Goal: Transaction & Acquisition: Purchase product/service

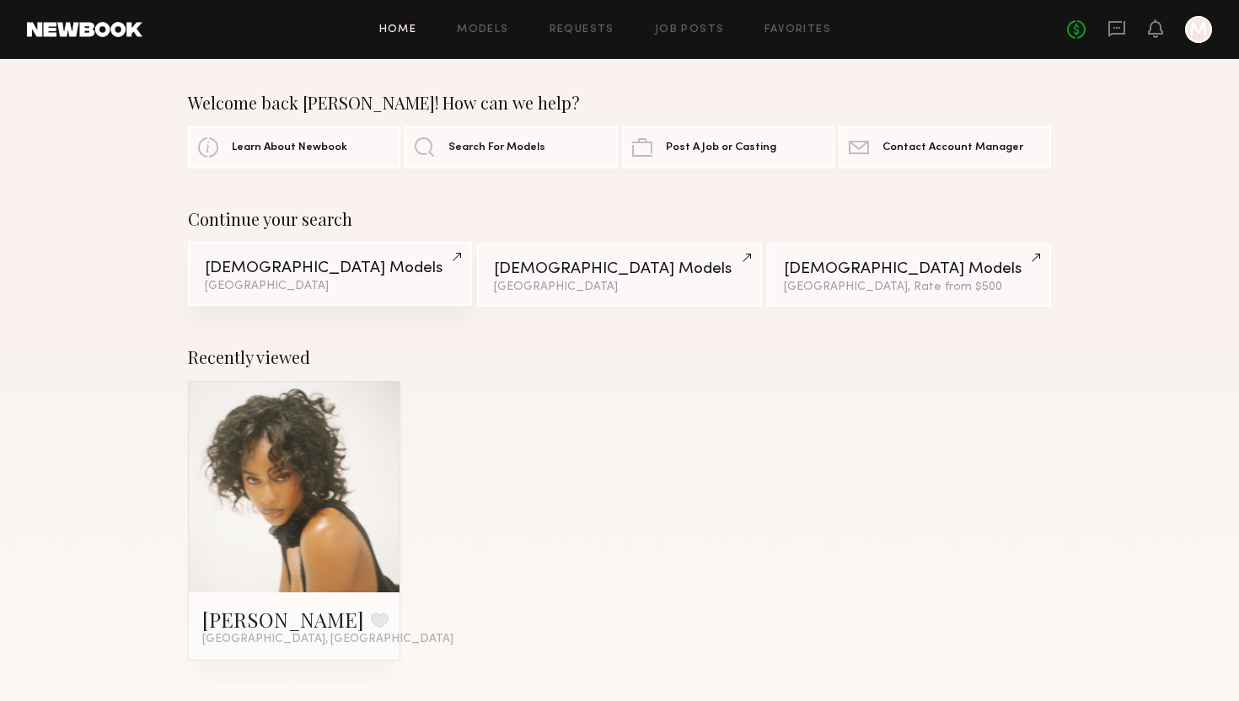
click at [343, 285] on div "Los Angeles" at bounding box center [330, 287] width 250 height 12
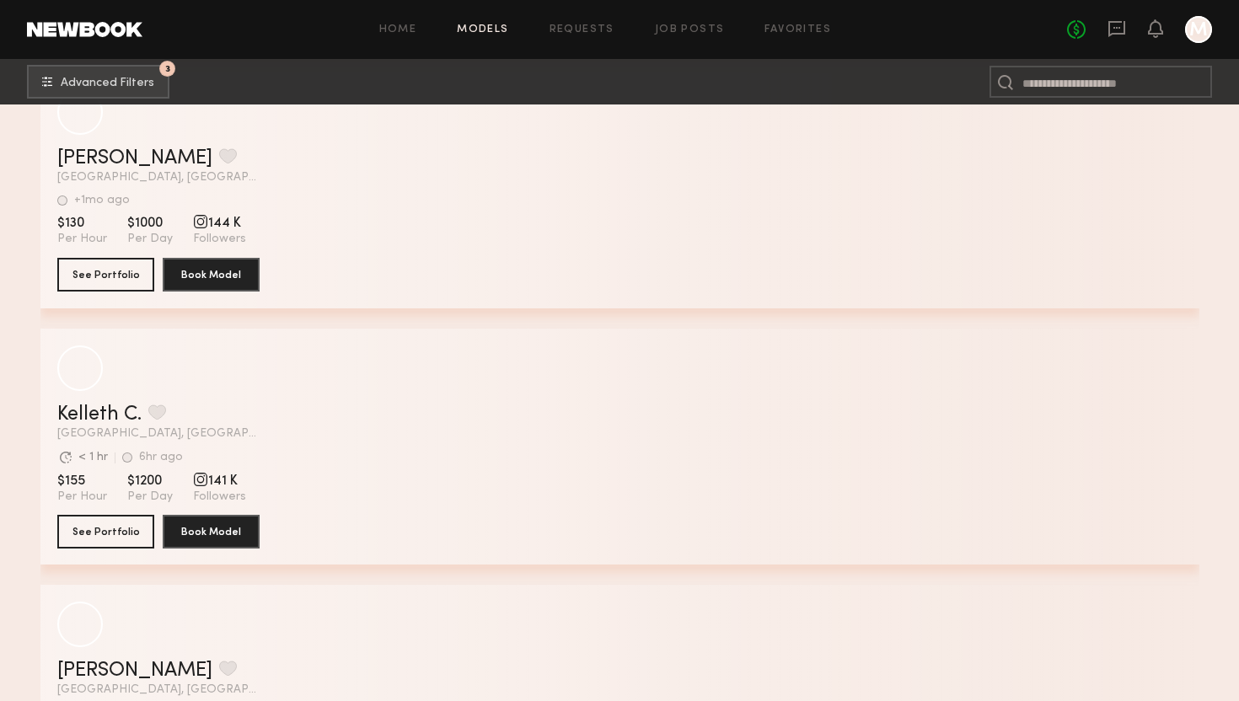
scroll to position [10786, 0]
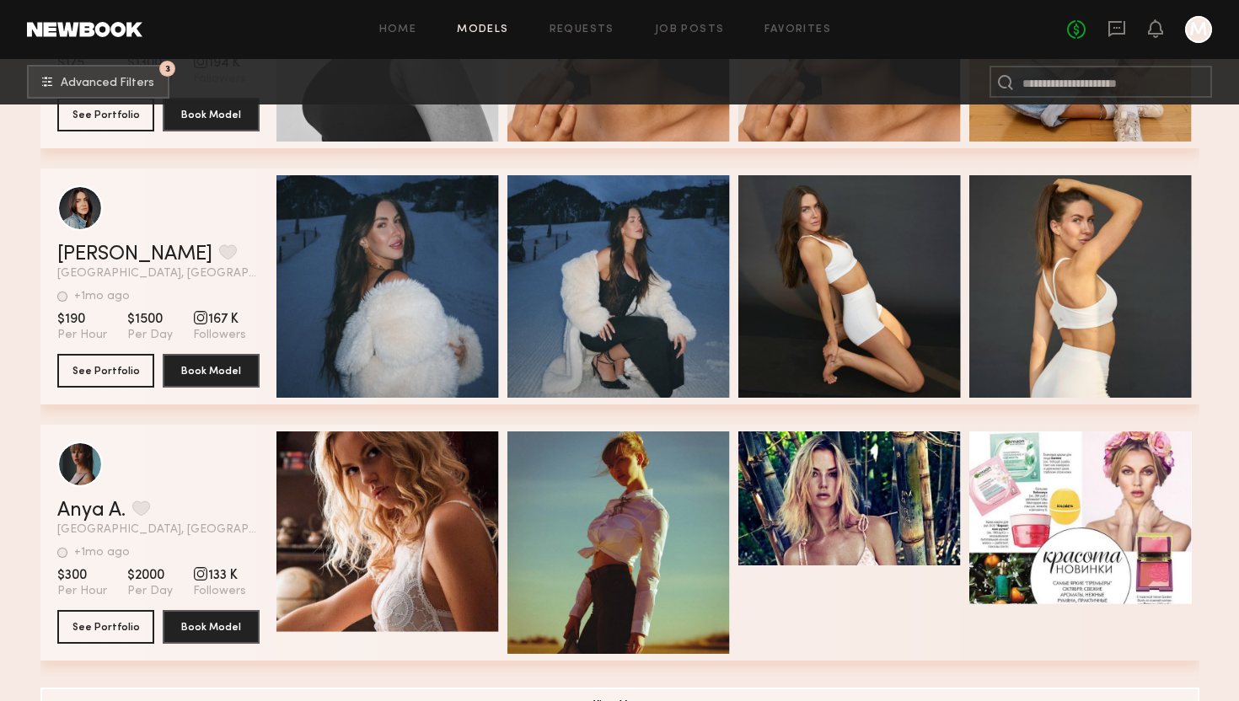
scroll to position [15131, 0]
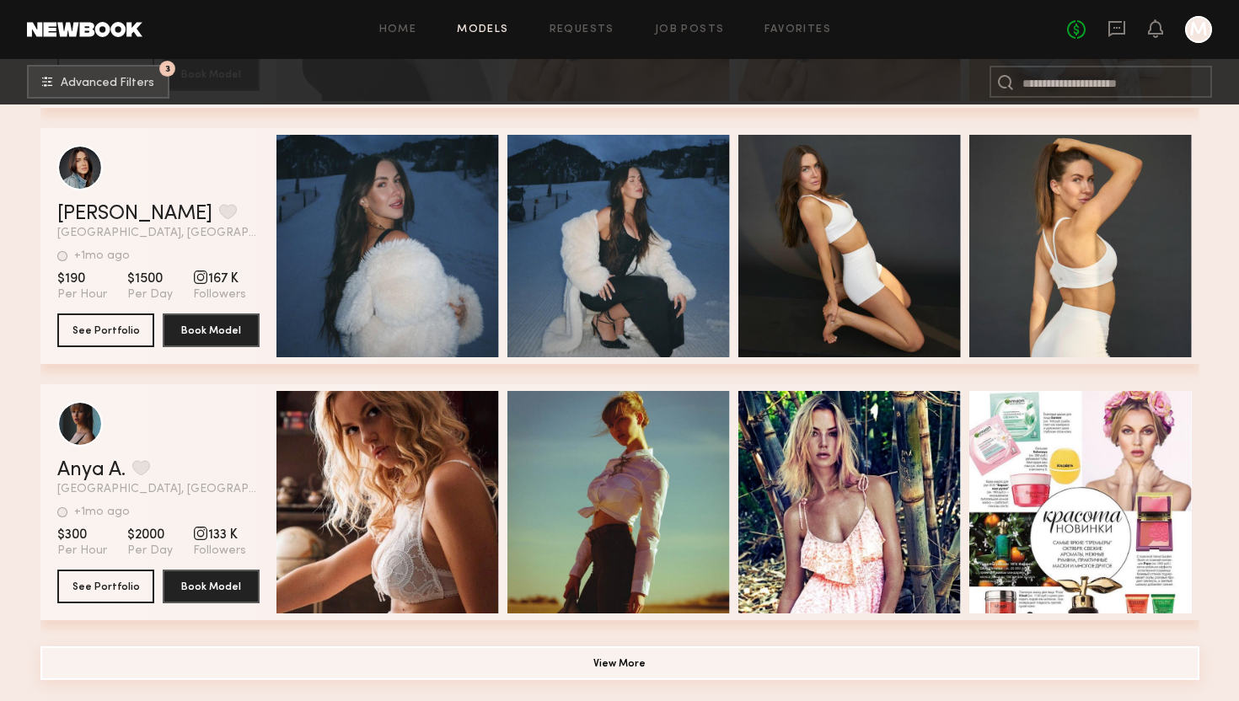
click at [759, 680] on button "View More" at bounding box center [619, 664] width 1159 height 34
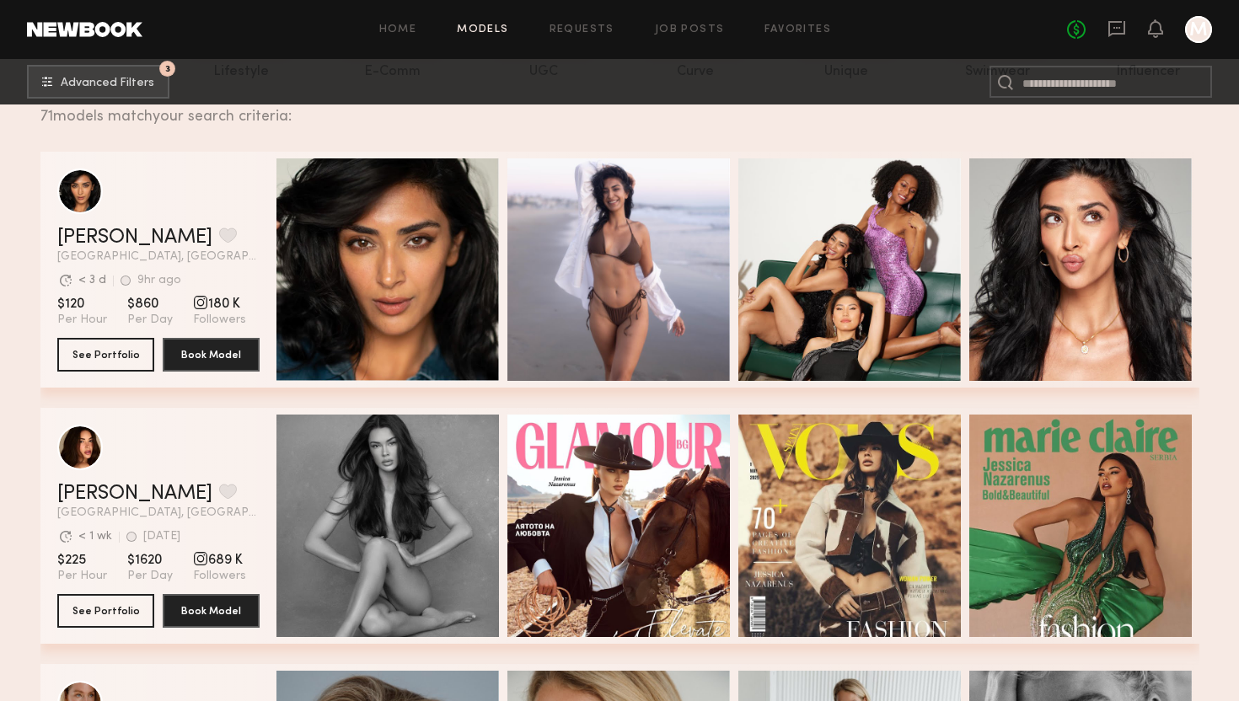
scroll to position [0, 0]
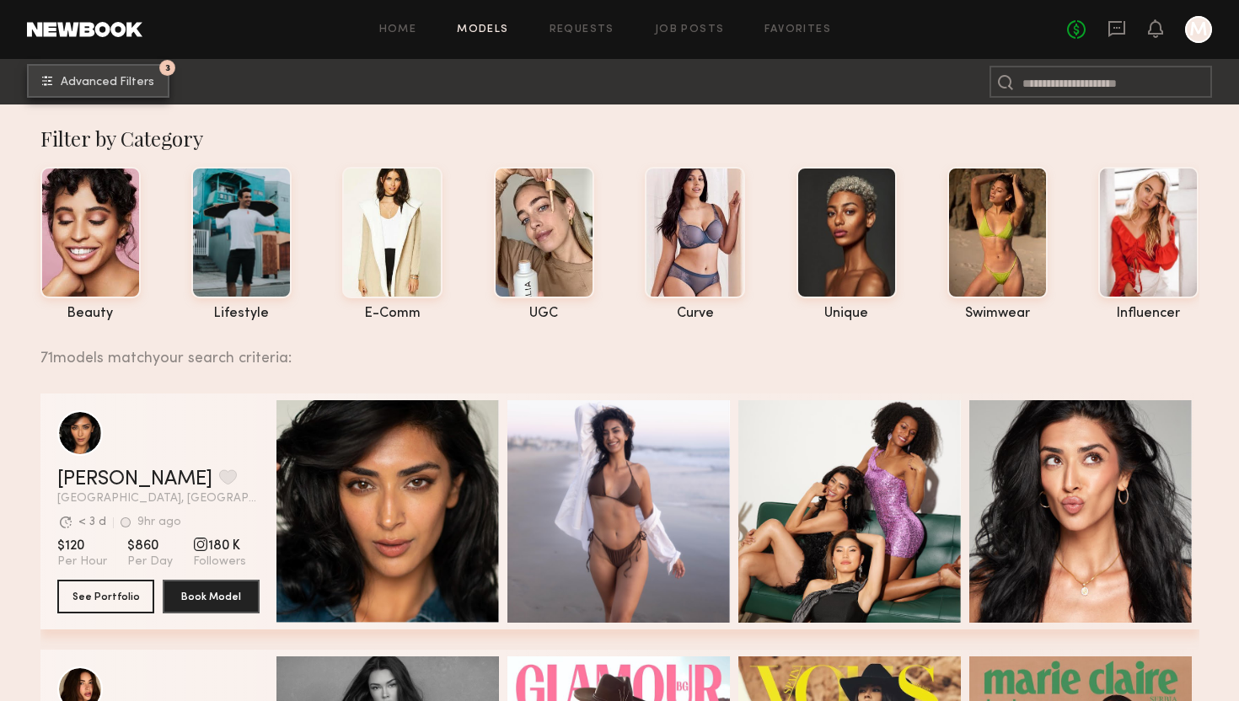
click at [148, 91] on button "3 Advanced Filters" at bounding box center [98, 81] width 142 height 34
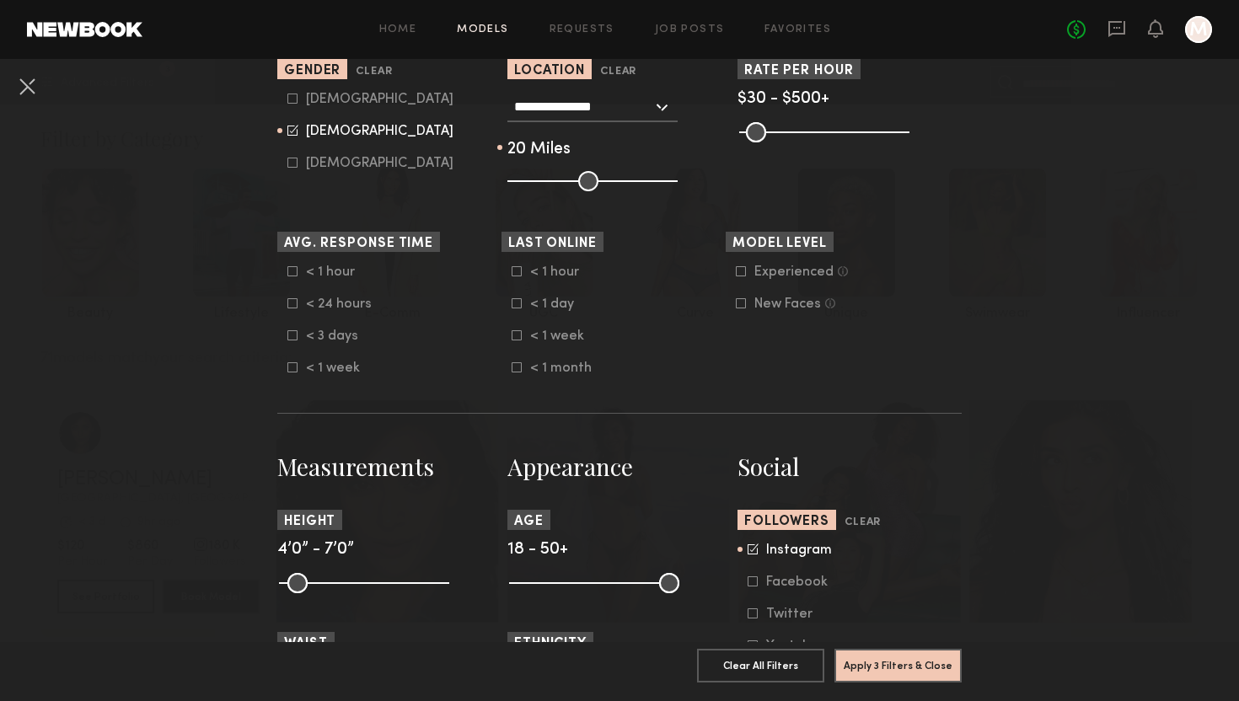
scroll to position [446, 0]
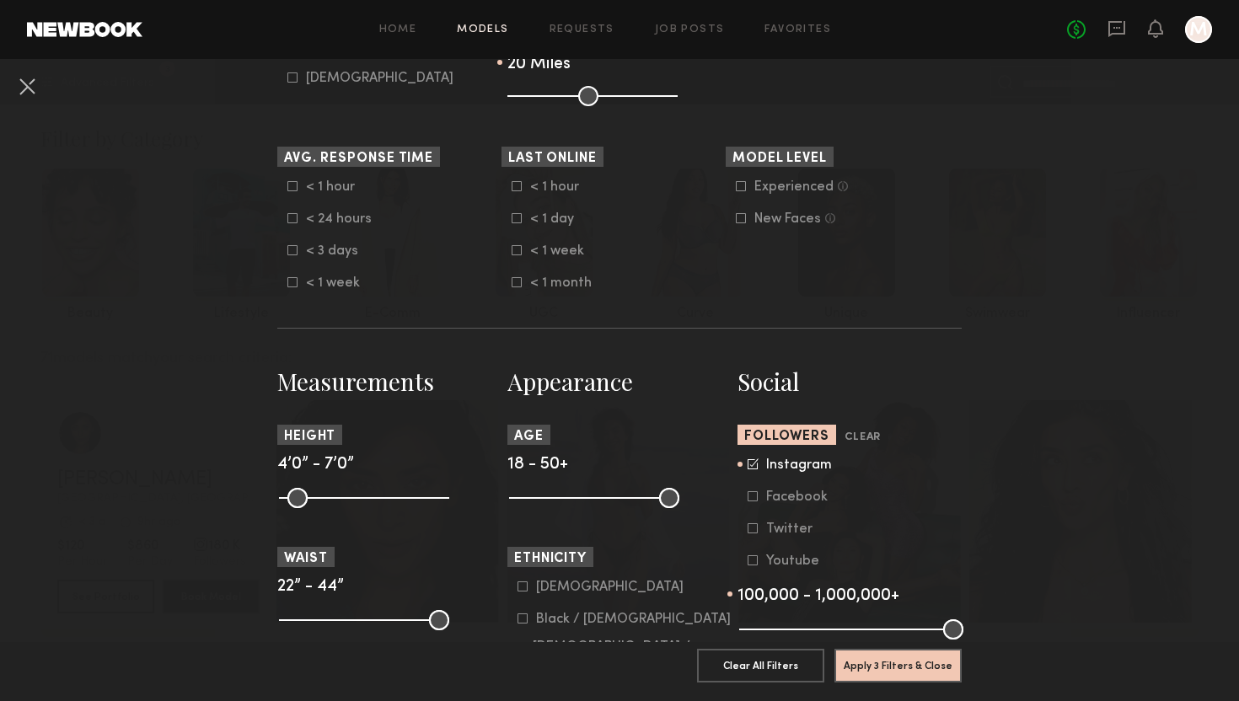
click at [32, 101] on common-close-button at bounding box center [26, 88] width 27 height 30
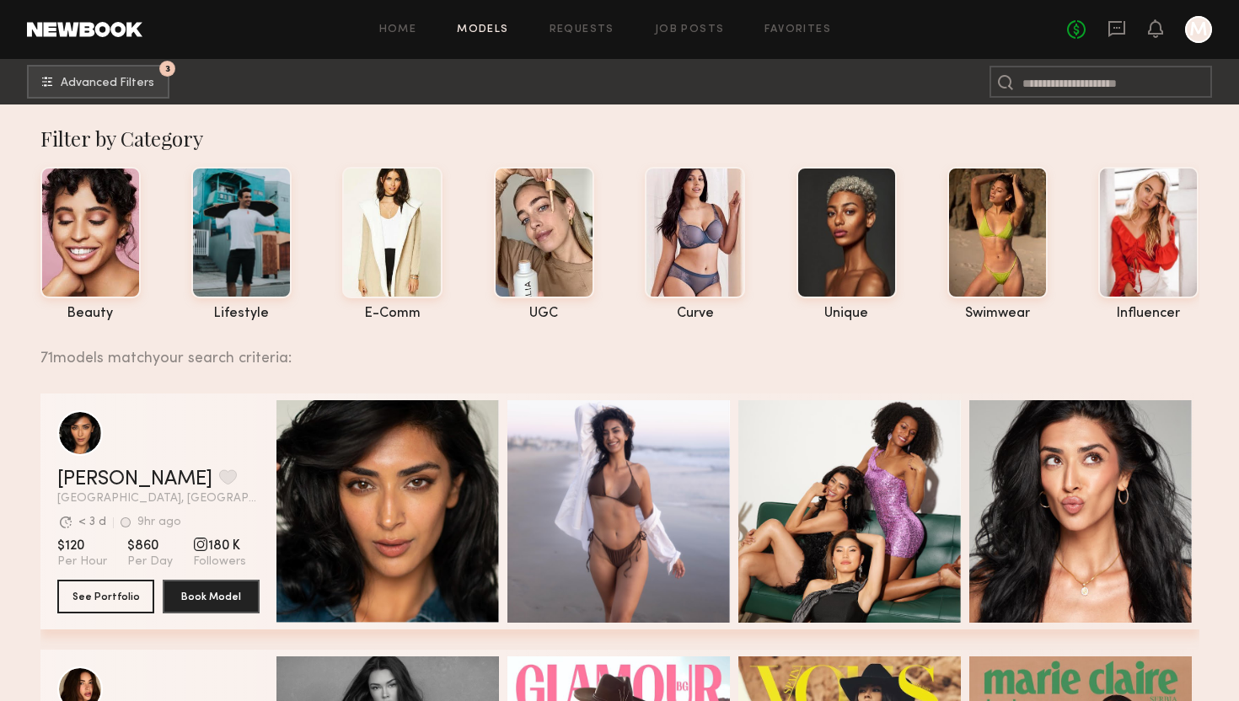
click at [489, 24] on link "Models" at bounding box center [482, 29] width 51 height 11
click at [153, 89] on button "3 Advanced Filters" at bounding box center [98, 81] width 142 height 34
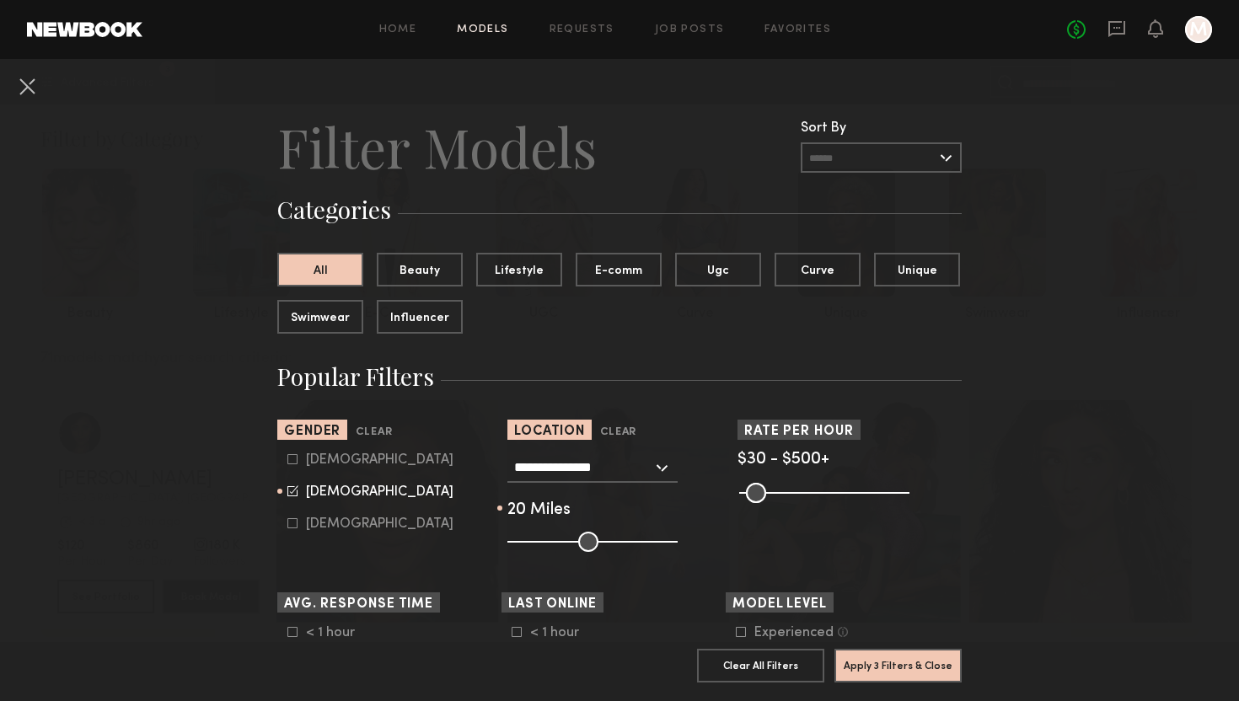
scroll to position [43, 0]
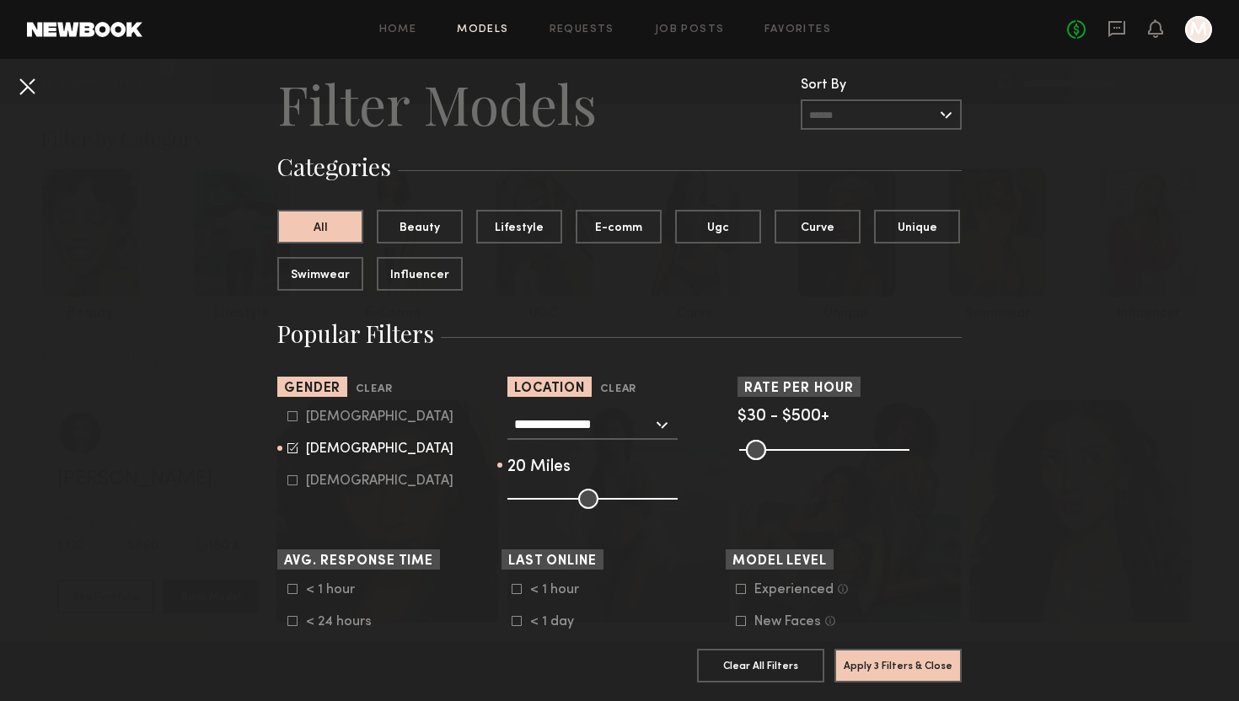
click at [23, 83] on button at bounding box center [26, 86] width 27 height 27
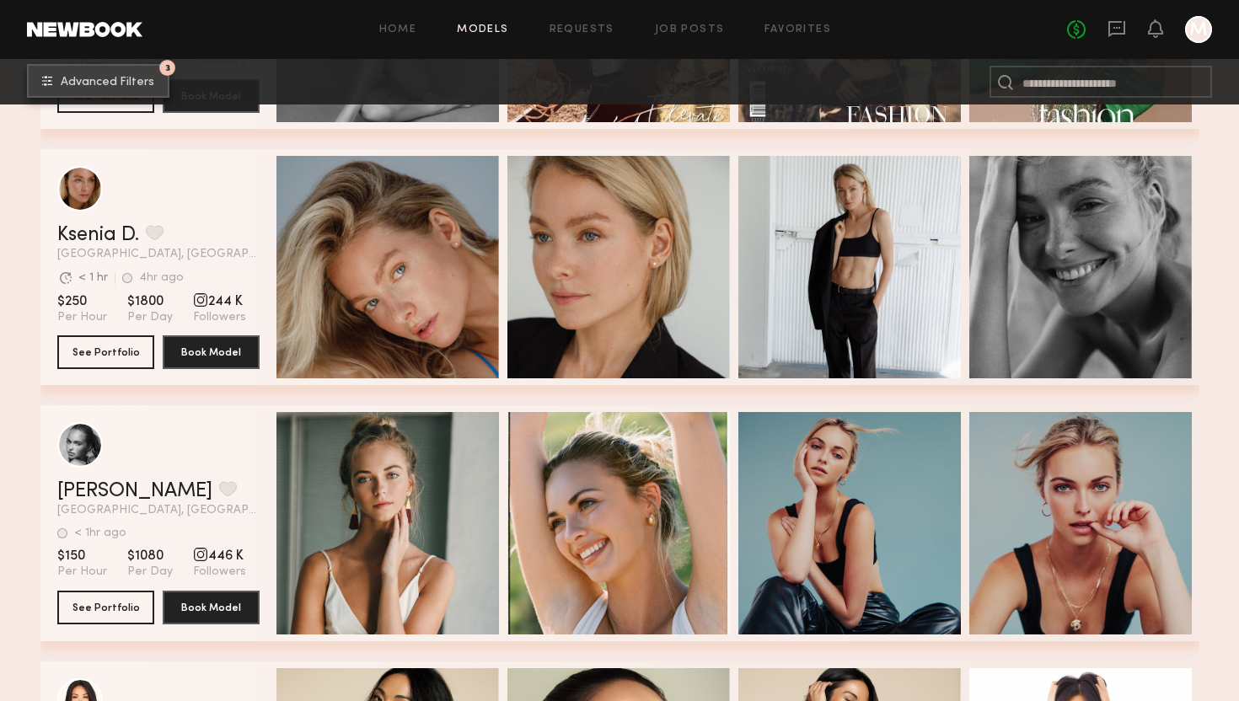
scroll to position [938, 0]
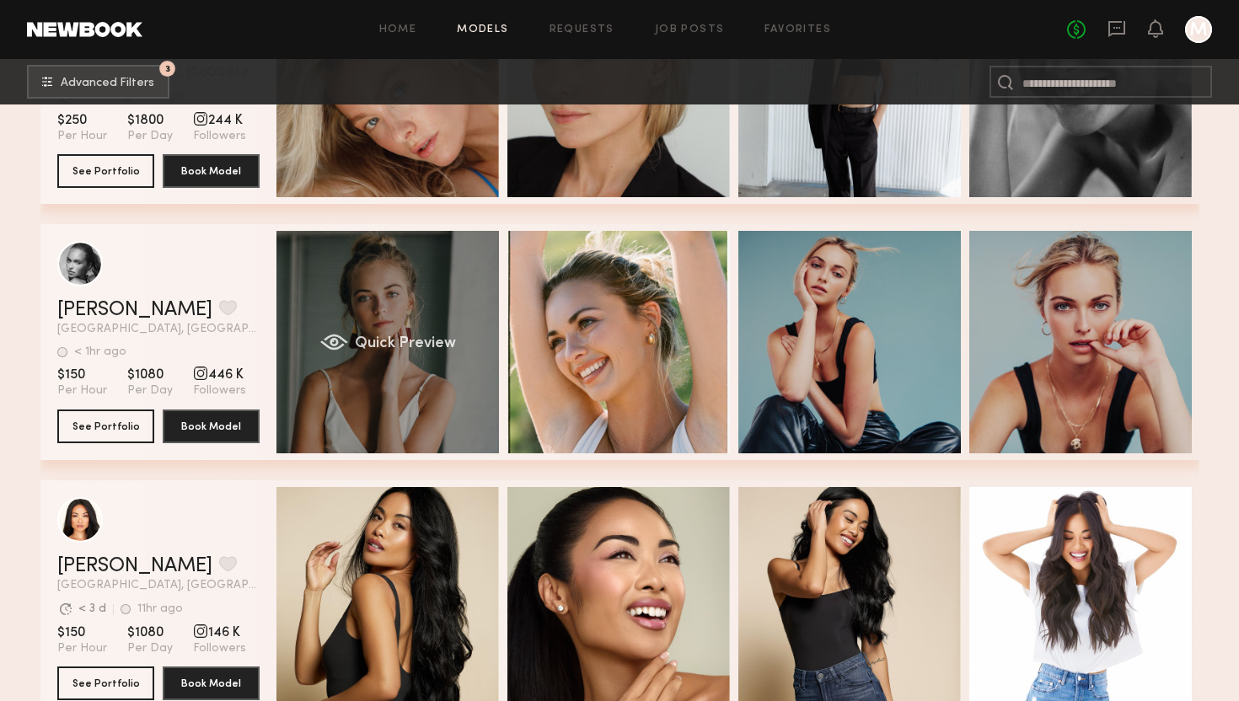
click at [385, 350] on span "Quick Preview" at bounding box center [404, 343] width 101 height 15
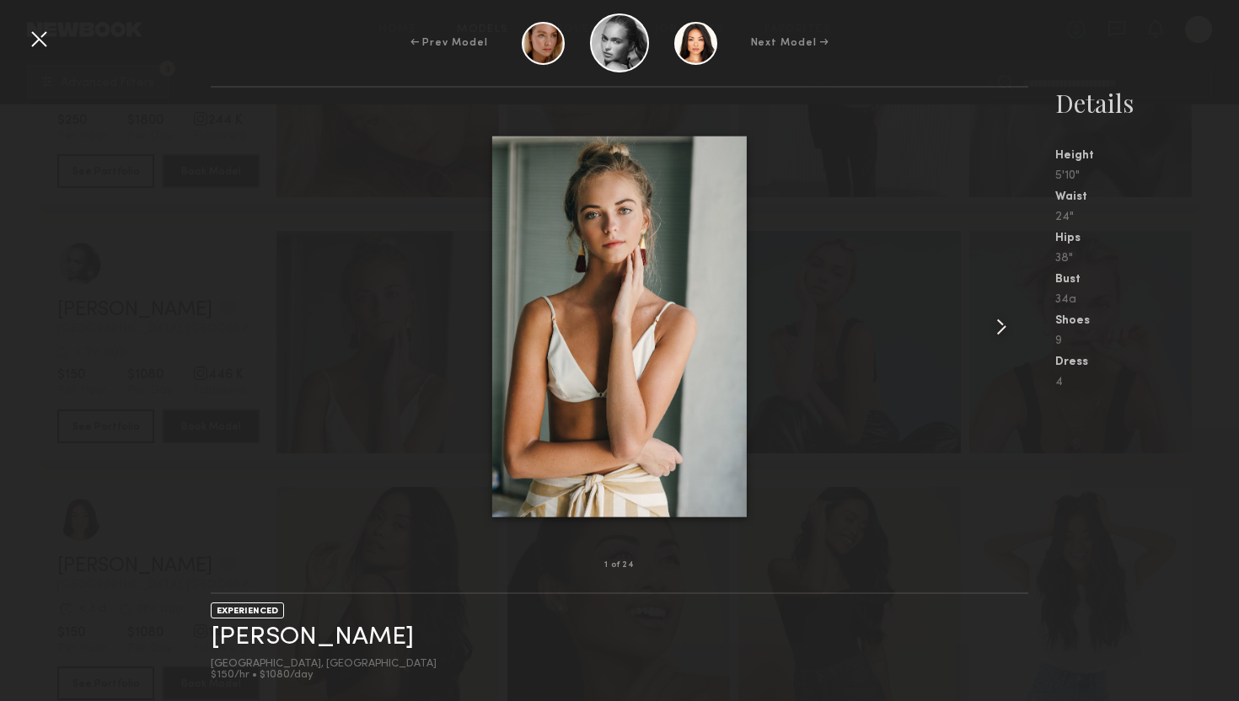
click at [1001, 333] on common-icon at bounding box center [1001, 327] width 27 height 27
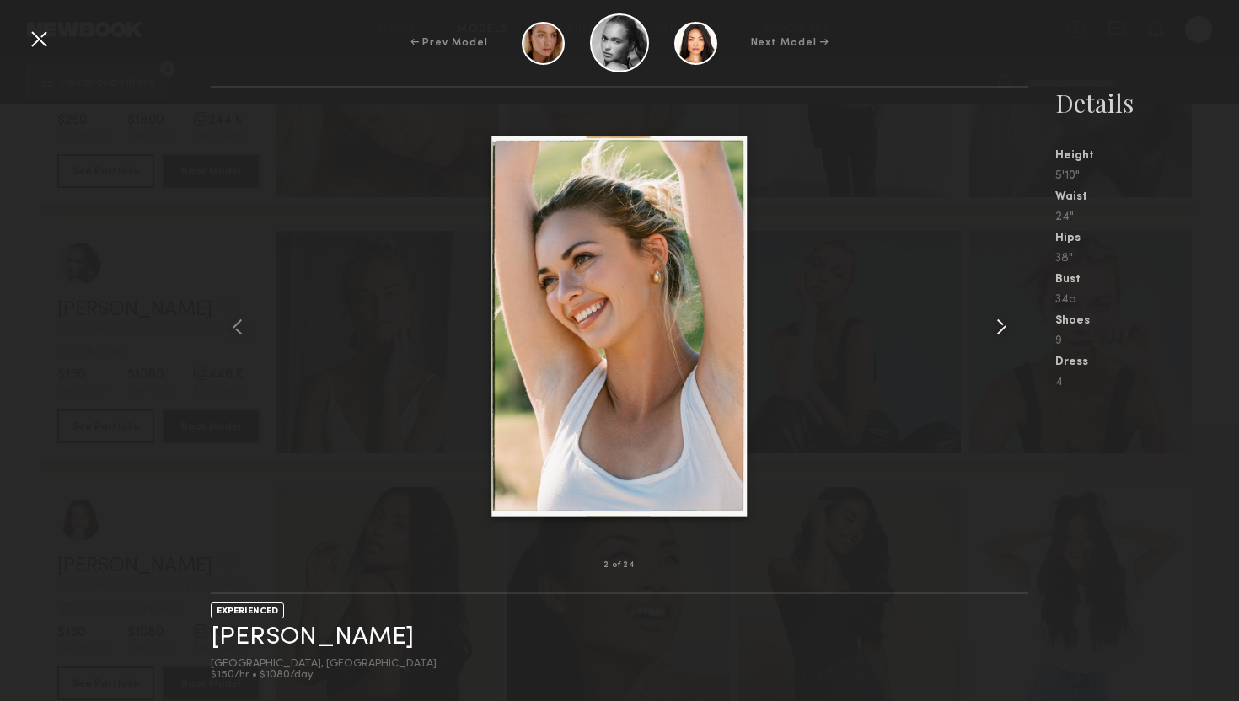
click at [999, 333] on common-icon at bounding box center [1001, 327] width 27 height 27
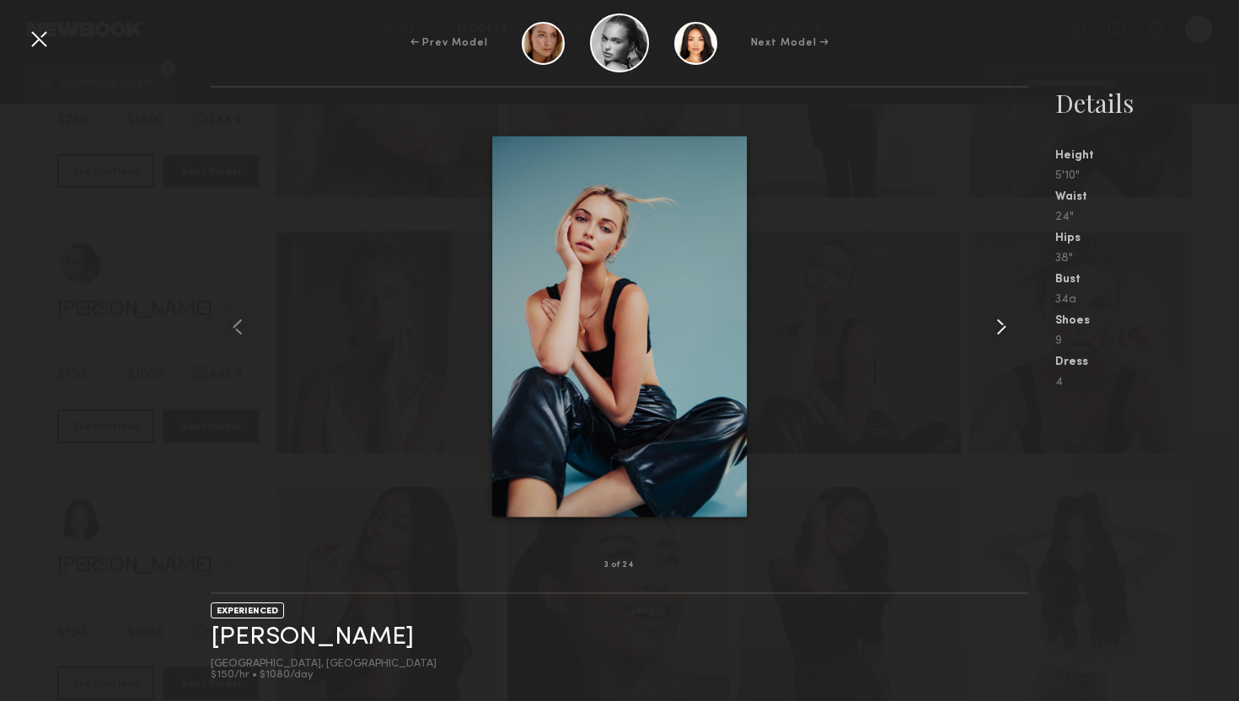
click at [1000, 335] on common-icon at bounding box center [1001, 327] width 27 height 27
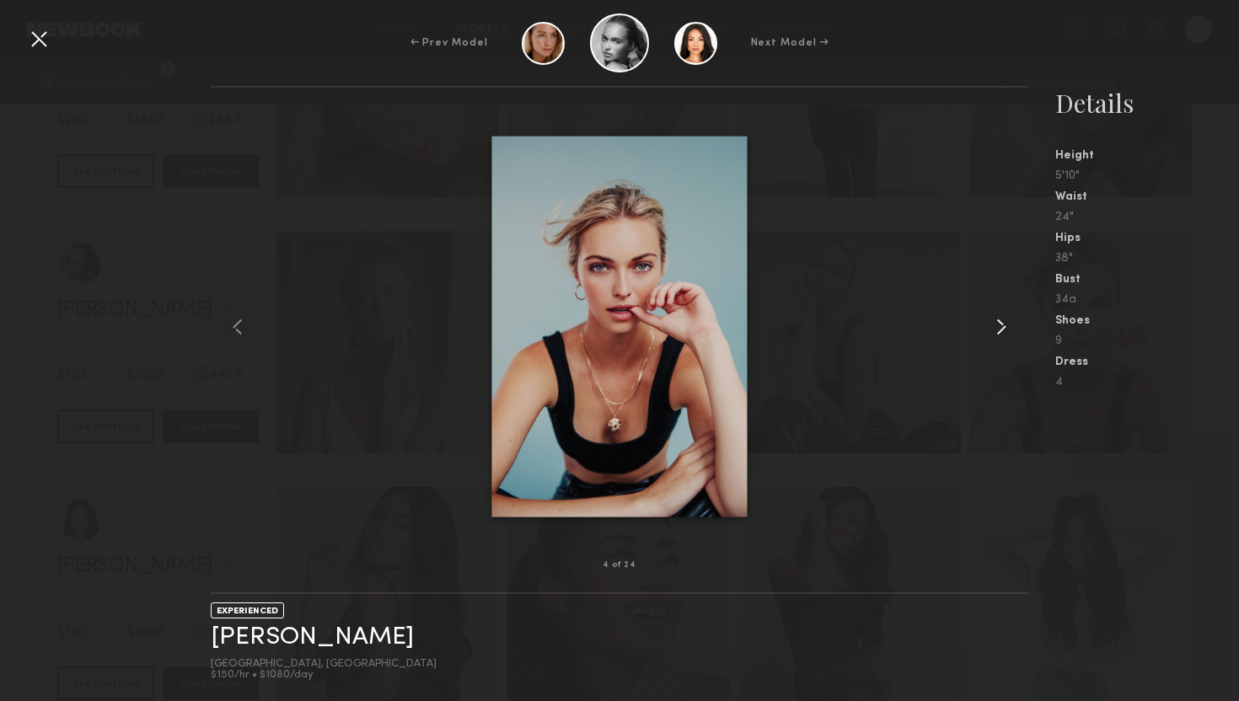
click at [1000, 335] on common-icon at bounding box center [1001, 327] width 27 height 27
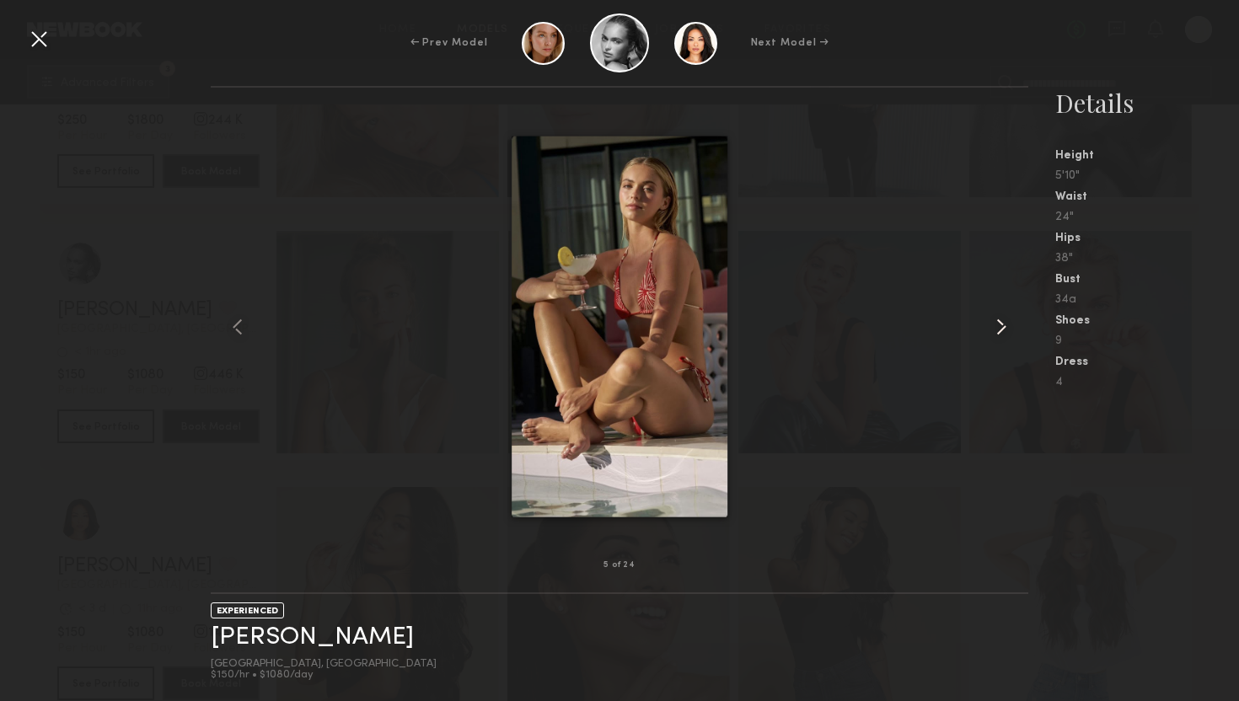
click at [1000, 335] on common-icon at bounding box center [1001, 327] width 27 height 27
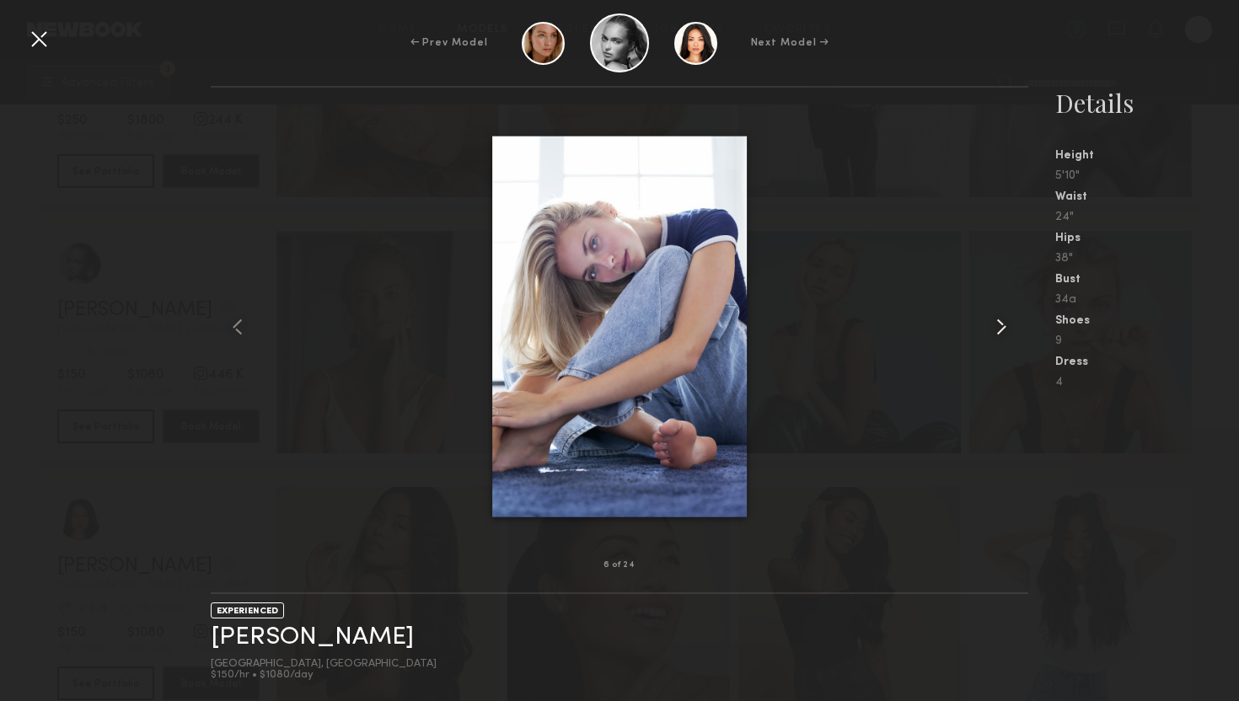
click at [1000, 335] on common-icon at bounding box center [1001, 327] width 27 height 27
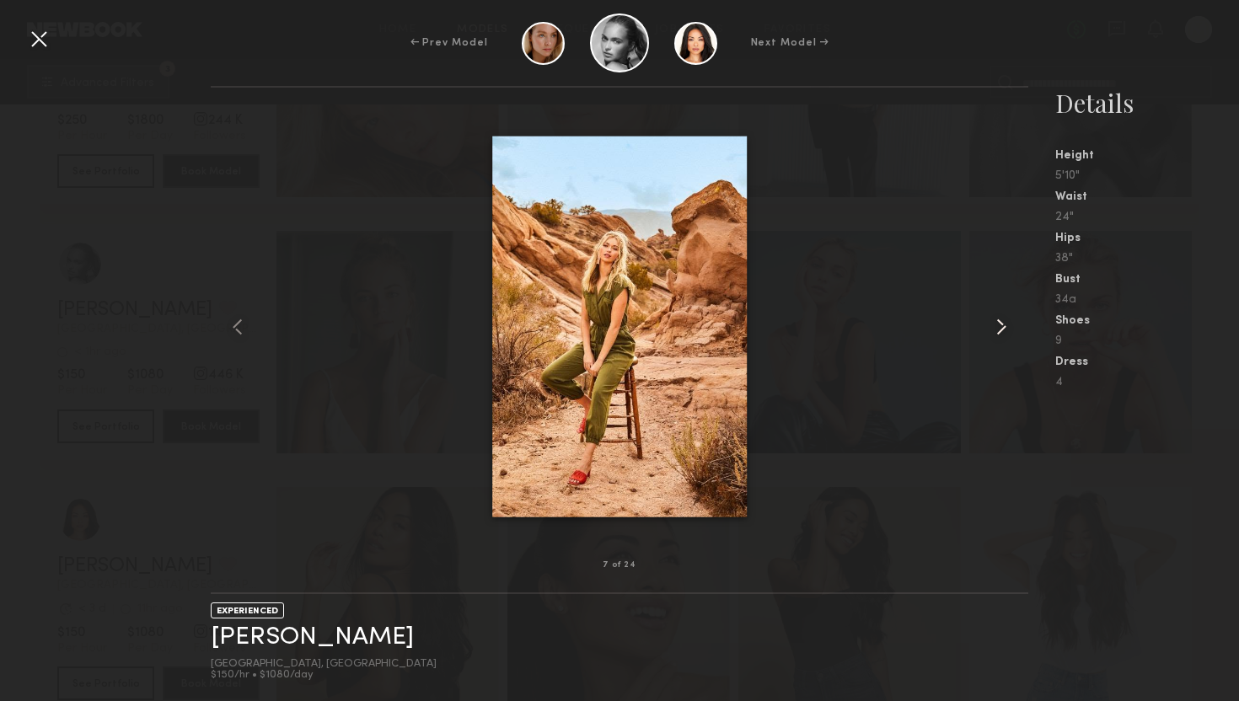
click at [1000, 335] on common-icon at bounding box center [1001, 327] width 27 height 27
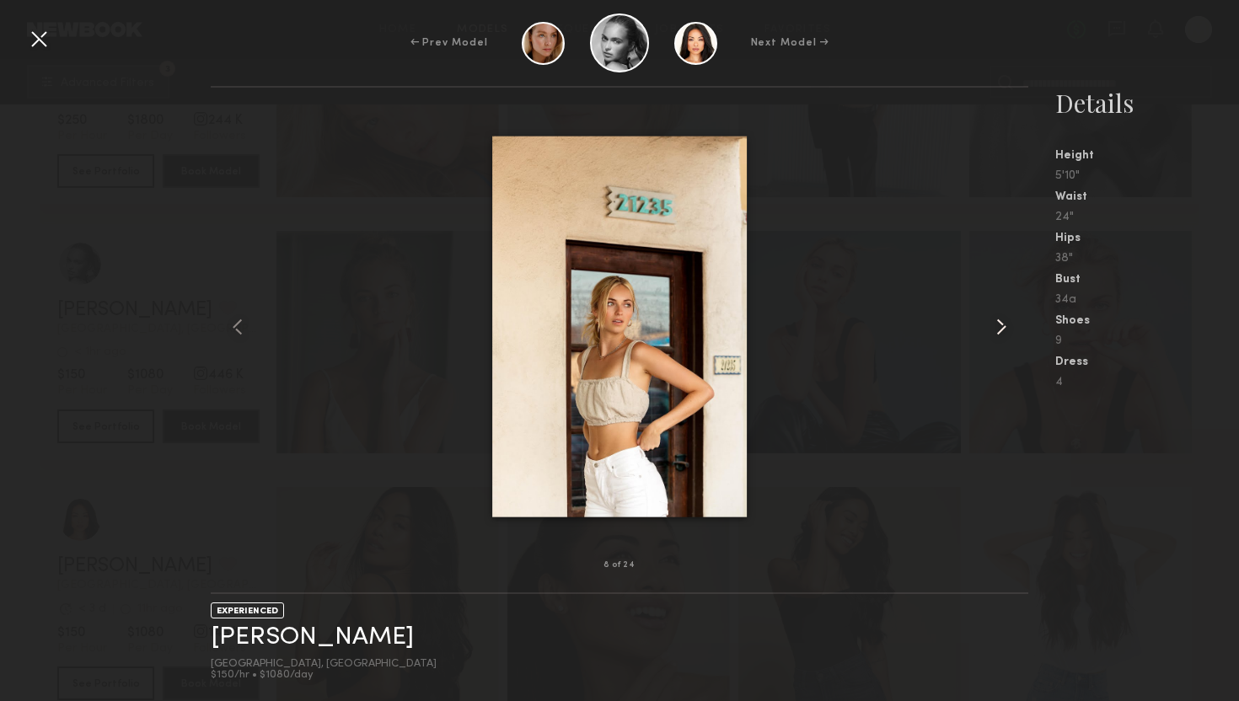
click at [1000, 335] on common-icon at bounding box center [1001, 327] width 27 height 27
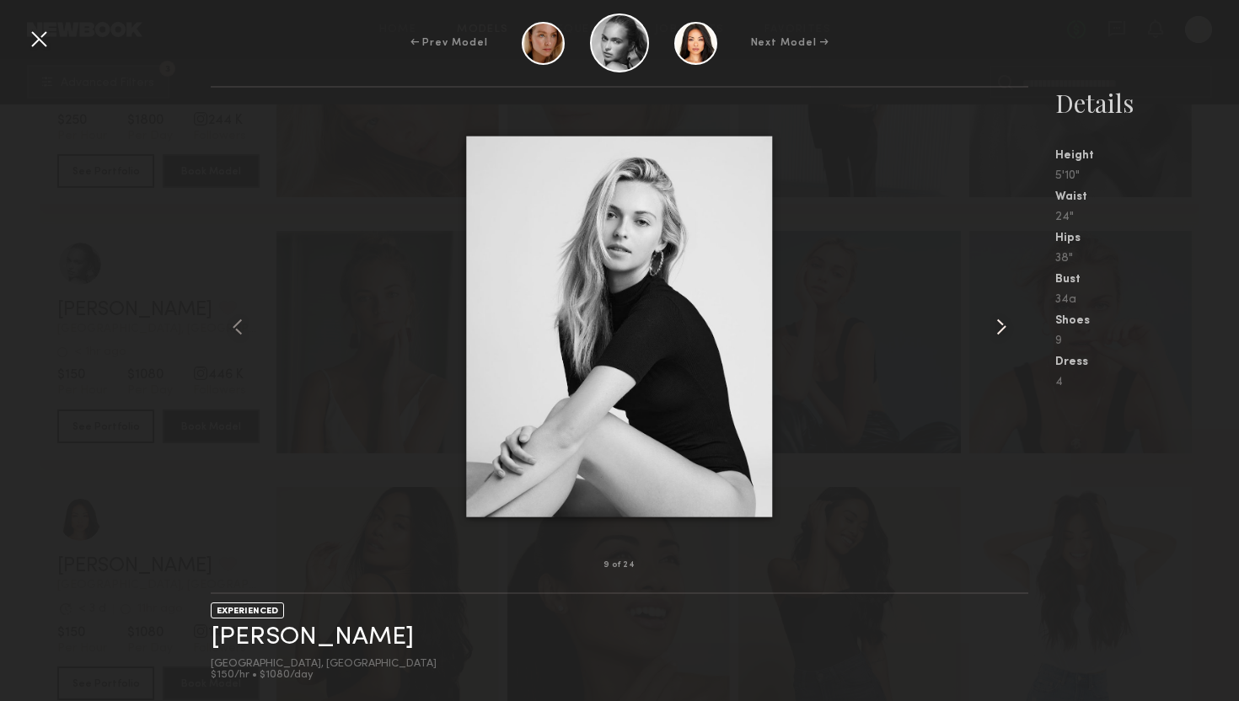
click at [999, 335] on common-icon at bounding box center [1001, 327] width 27 height 27
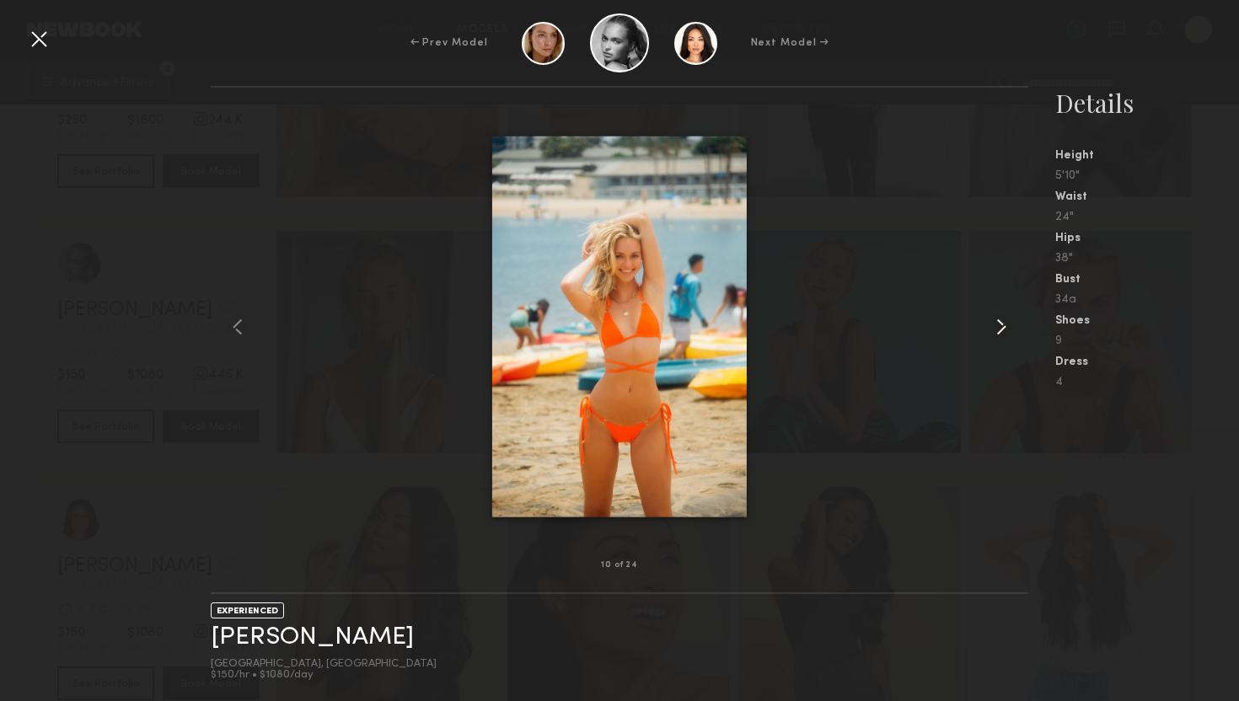
click at [999, 335] on common-icon at bounding box center [1001, 327] width 27 height 27
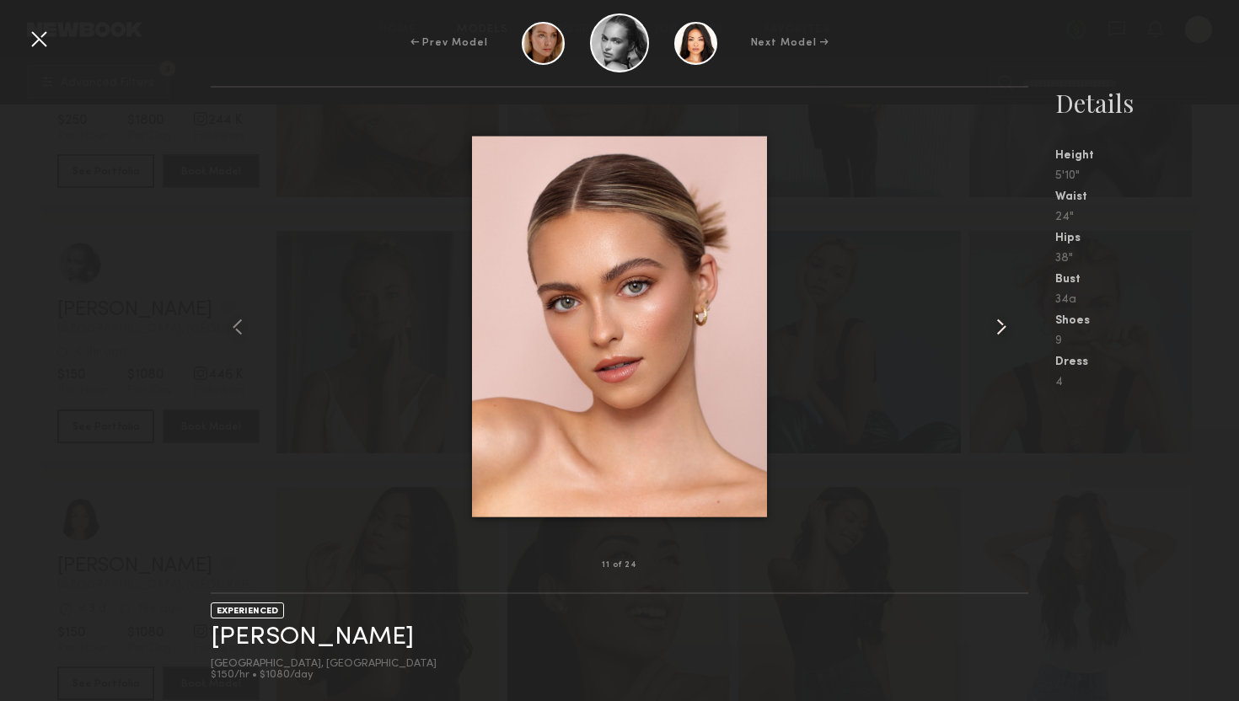
click at [999, 335] on common-icon at bounding box center [1001, 327] width 27 height 27
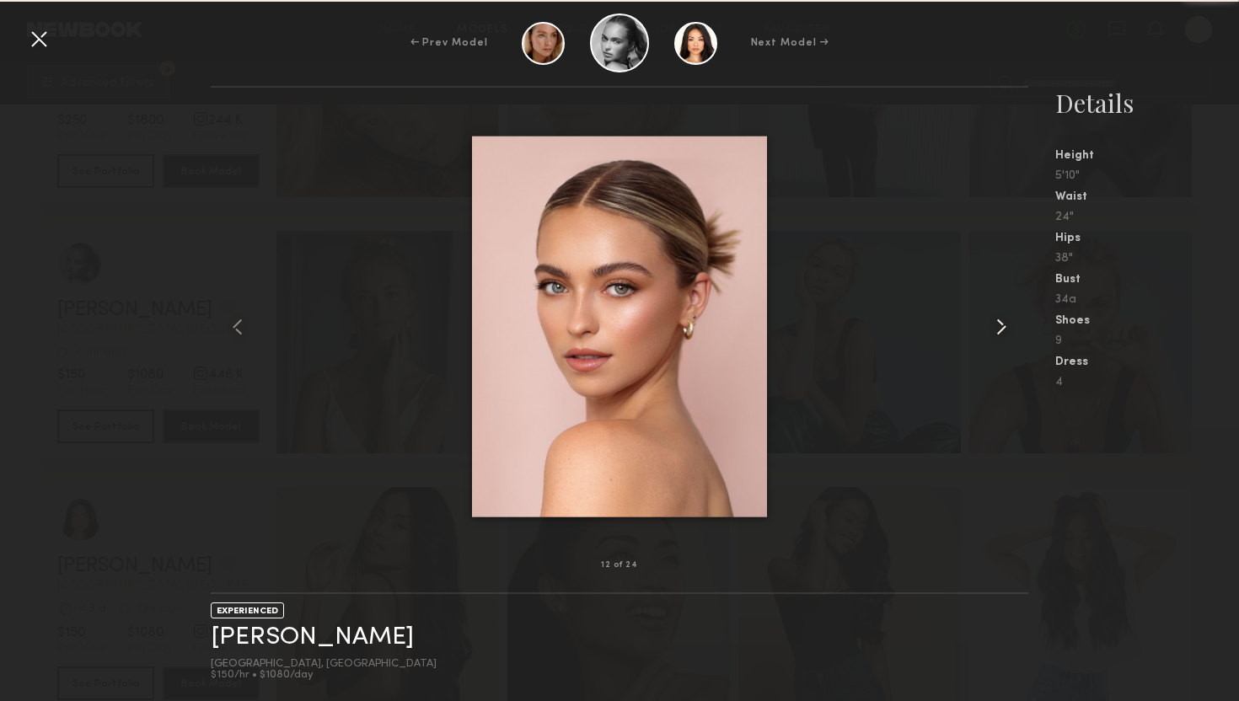
click at [999, 335] on common-icon at bounding box center [1001, 327] width 27 height 27
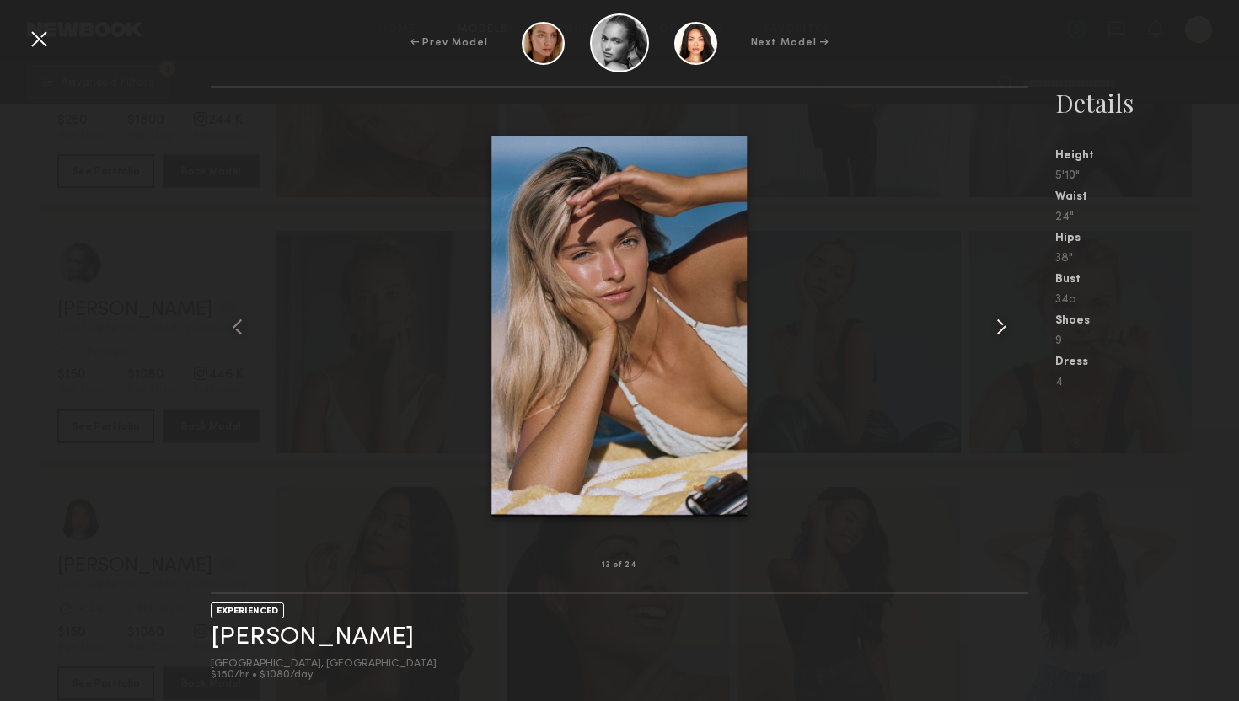
click at [998, 335] on common-icon at bounding box center [1001, 327] width 27 height 27
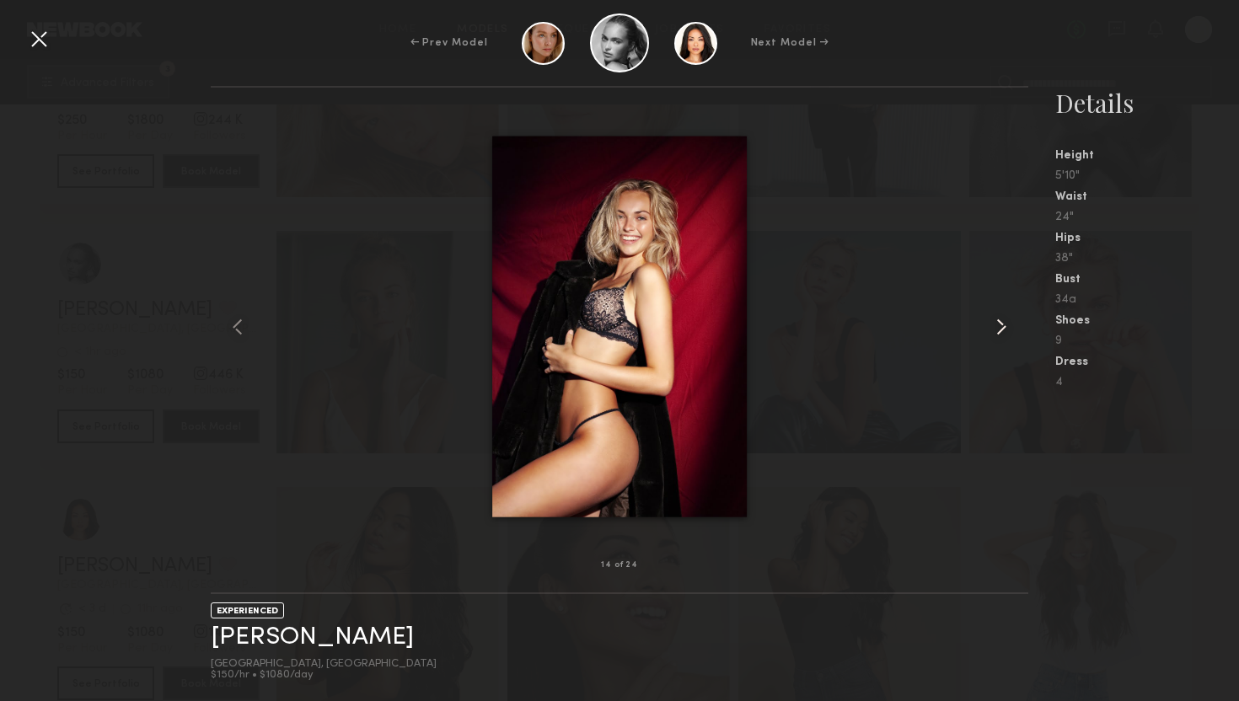
click at [998, 335] on common-icon at bounding box center [1001, 327] width 27 height 27
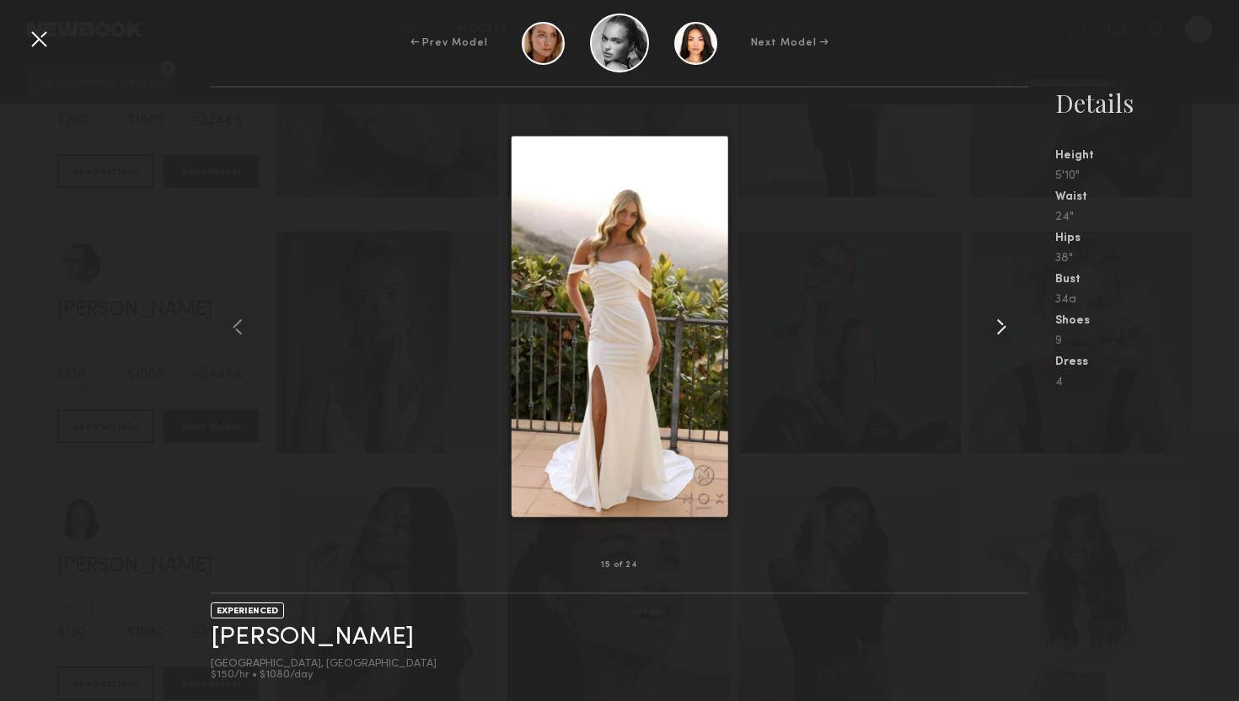
click at [998, 335] on common-icon at bounding box center [1001, 327] width 27 height 27
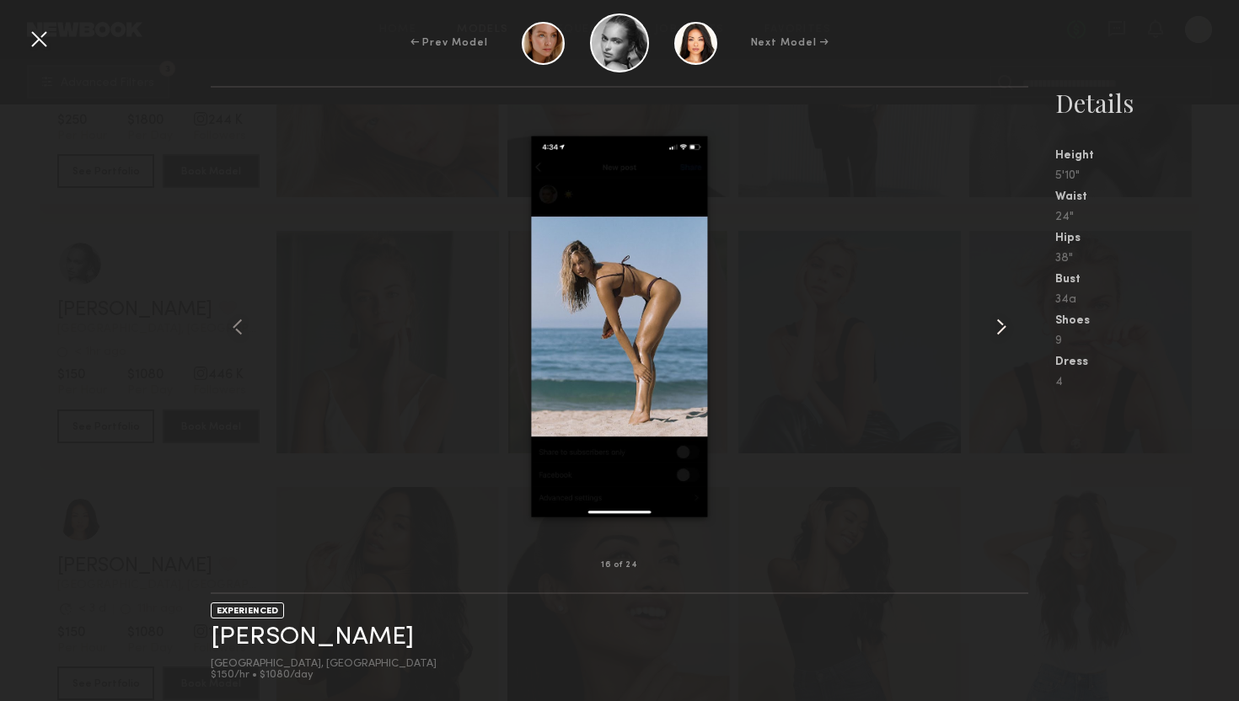
click at [998, 335] on common-icon at bounding box center [1001, 327] width 27 height 27
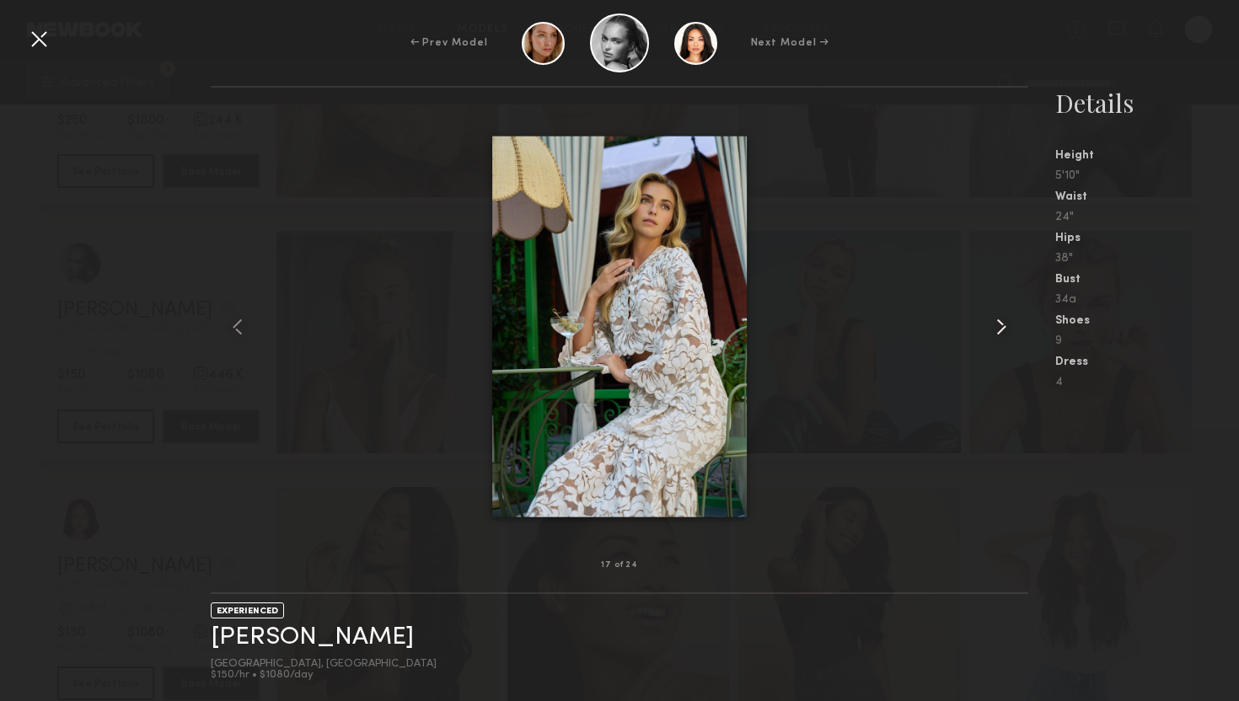
click at [998, 335] on common-icon at bounding box center [1001, 327] width 27 height 27
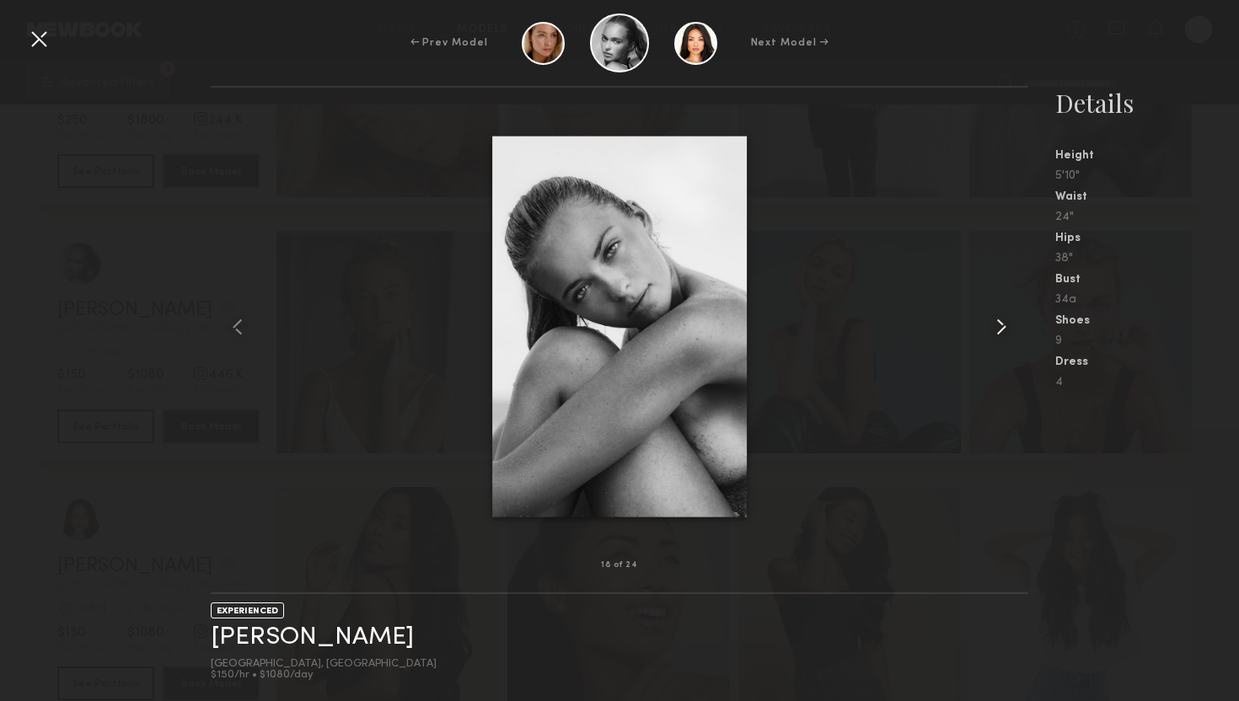
click at [998, 335] on common-icon at bounding box center [1001, 327] width 27 height 27
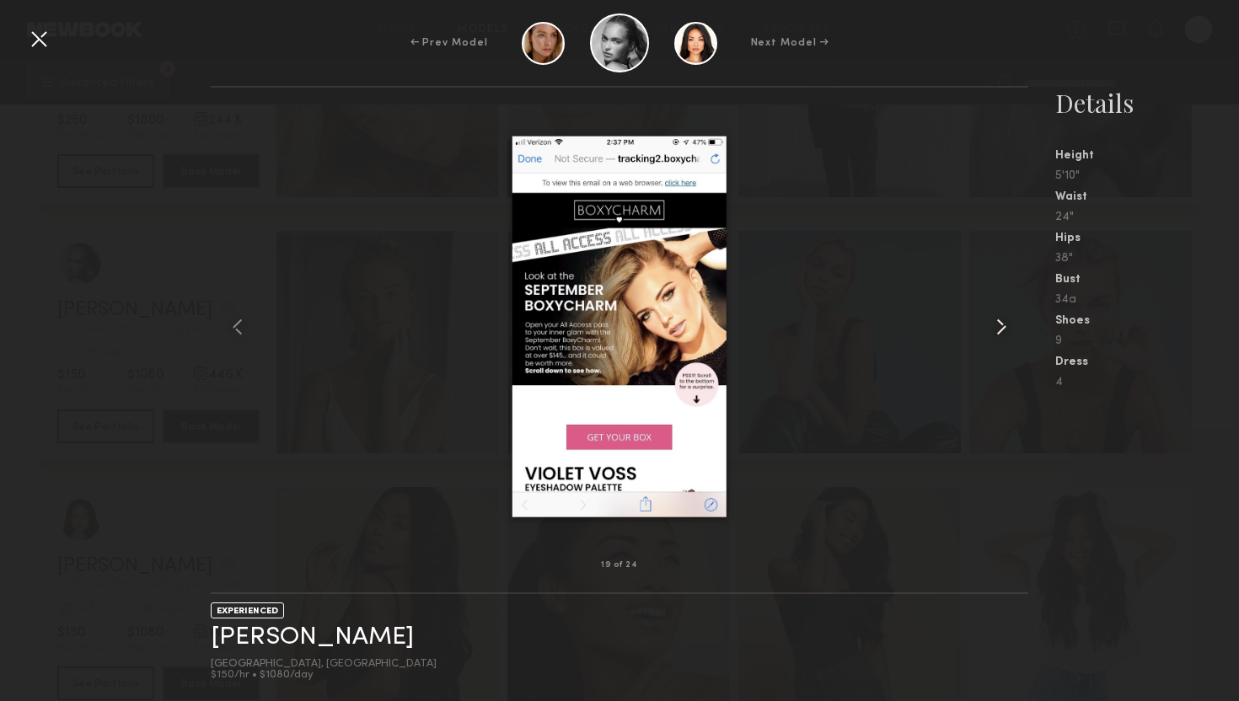
click at [998, 335] on common-icon at bounding box center [1001, 327] width 27 height 27
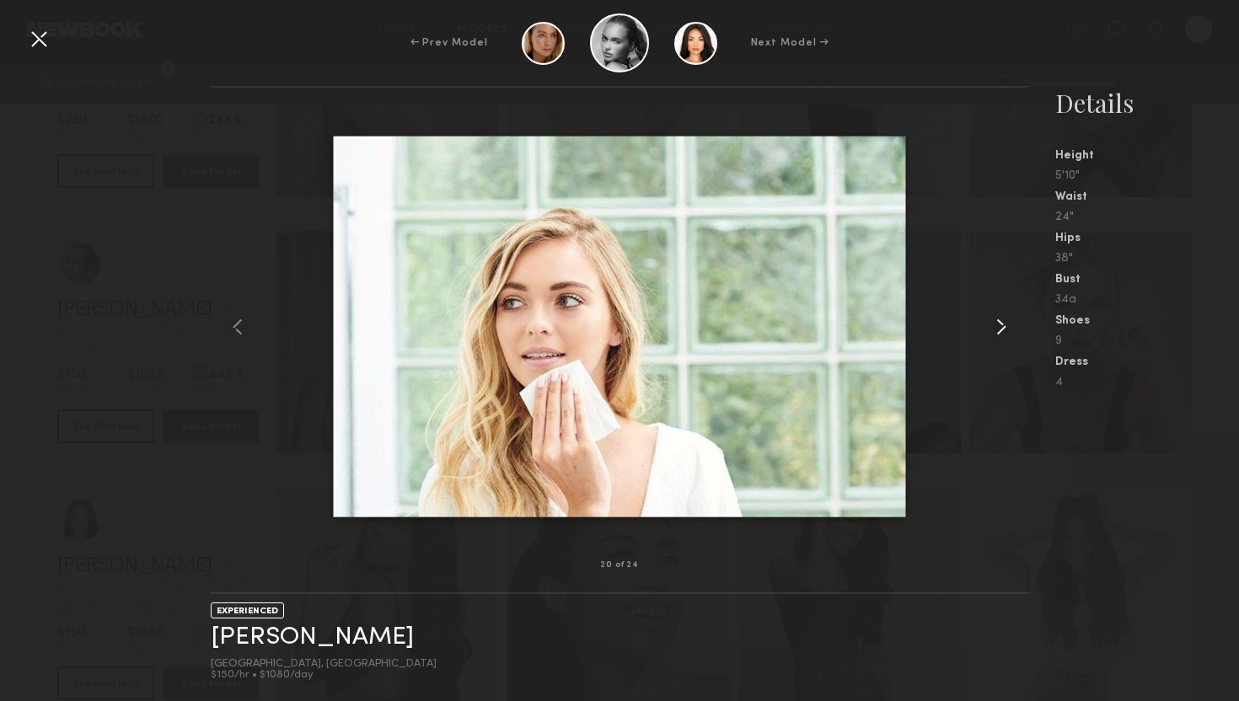
click at [998, 335] on common-icon at bounding box center [1001, 327] width 27 height 27
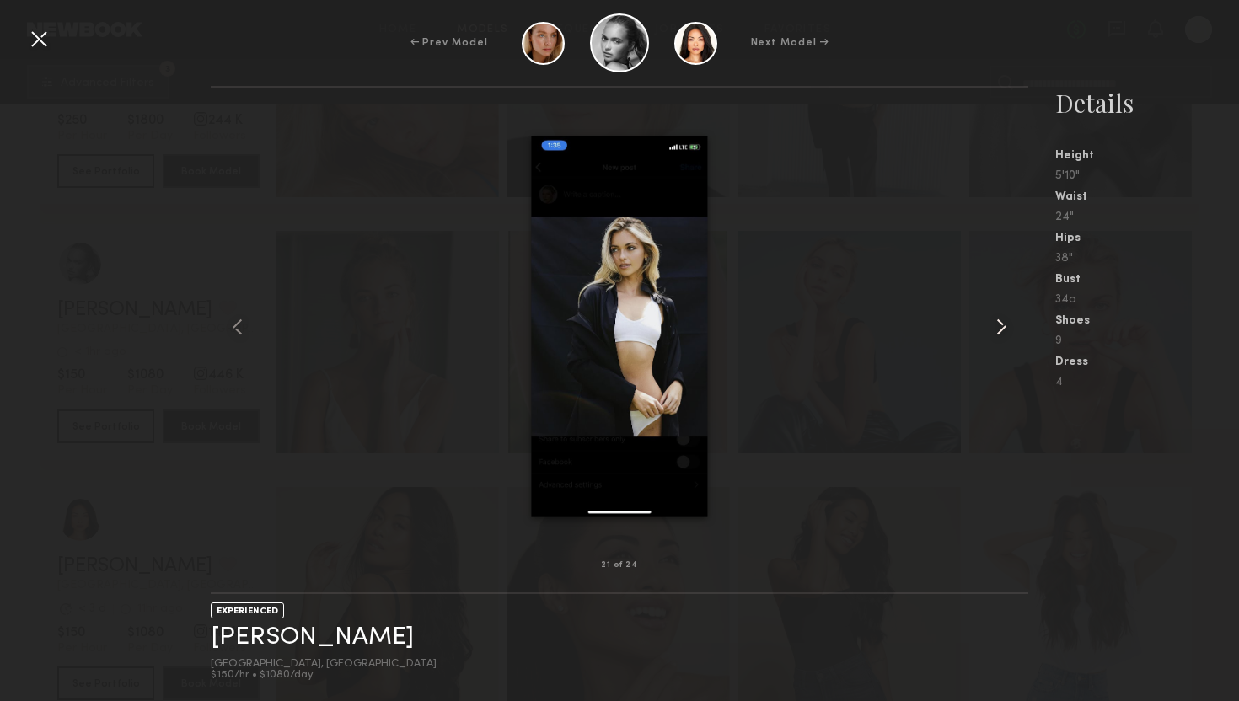
click at [998, 335] on common-icon at bounding box center [1001, 327] width 27 height 27
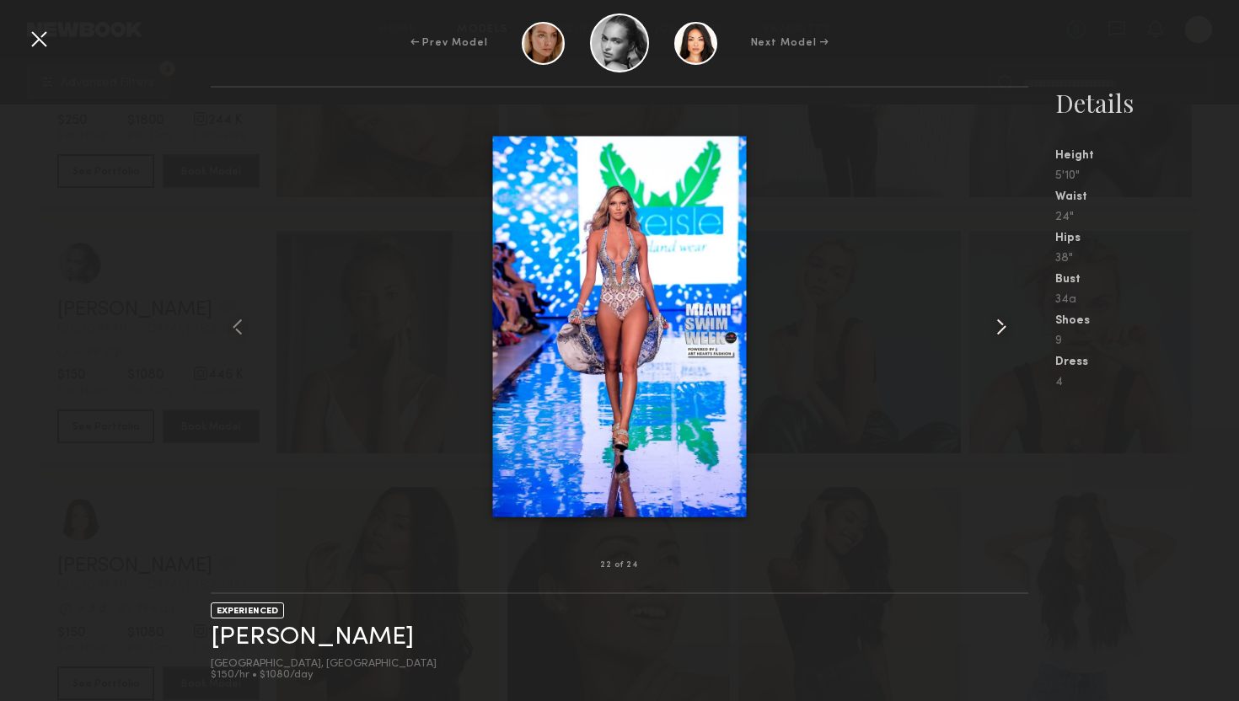
click at [998, 335] on common-icon at bounding box center [1001, 327] width 27 height 27
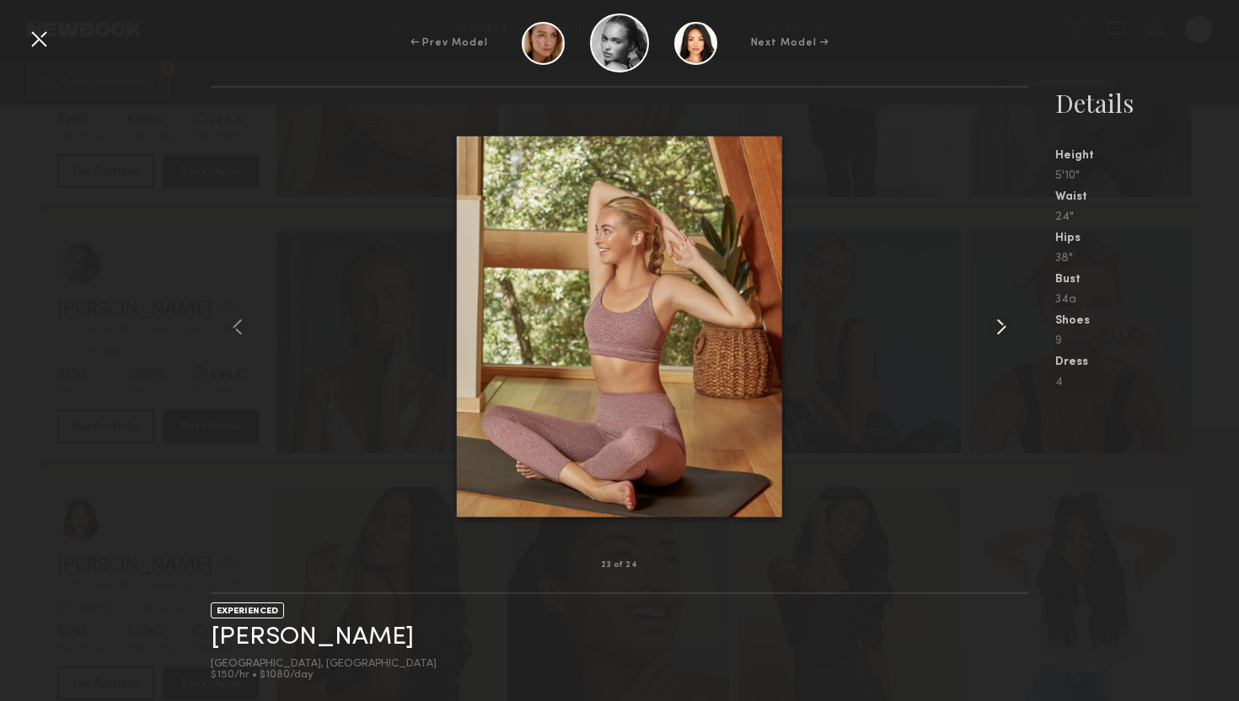
click at [998, 335] on common-icon at bounding box center [1001, 327] width 27 height 27
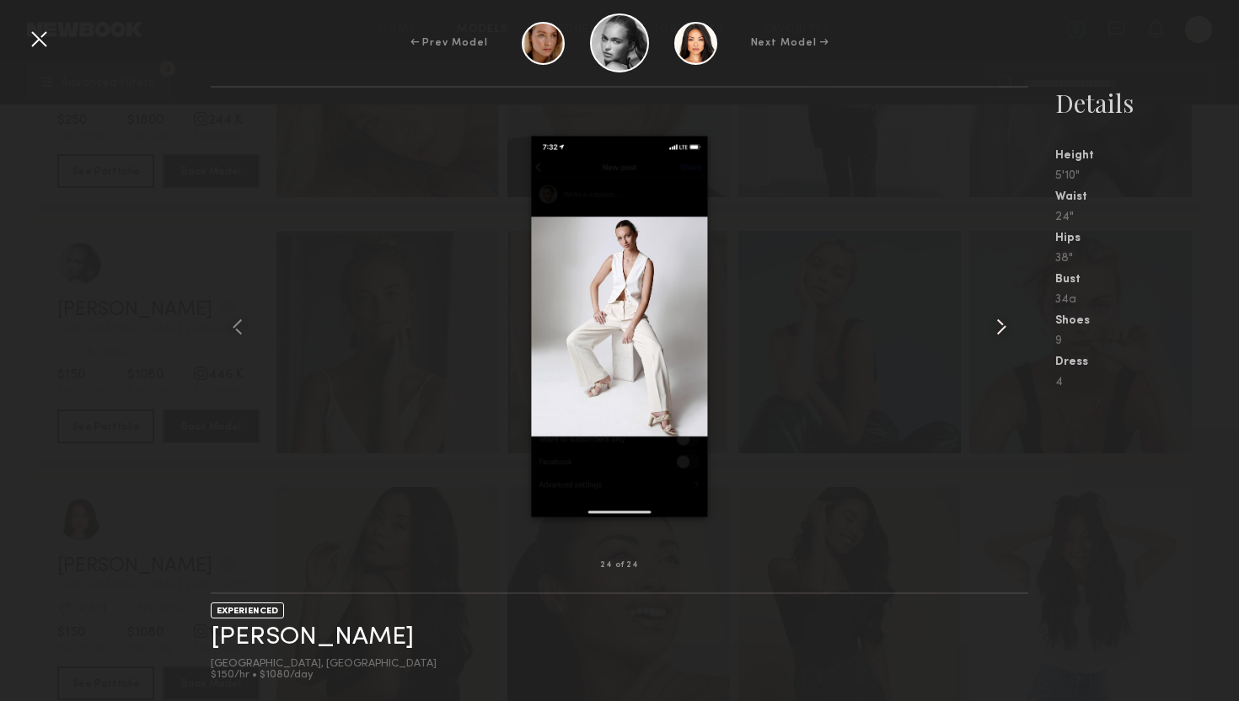
click at [998, 335] on common-icon at bounding box center [1001, 327] width 27 height 27
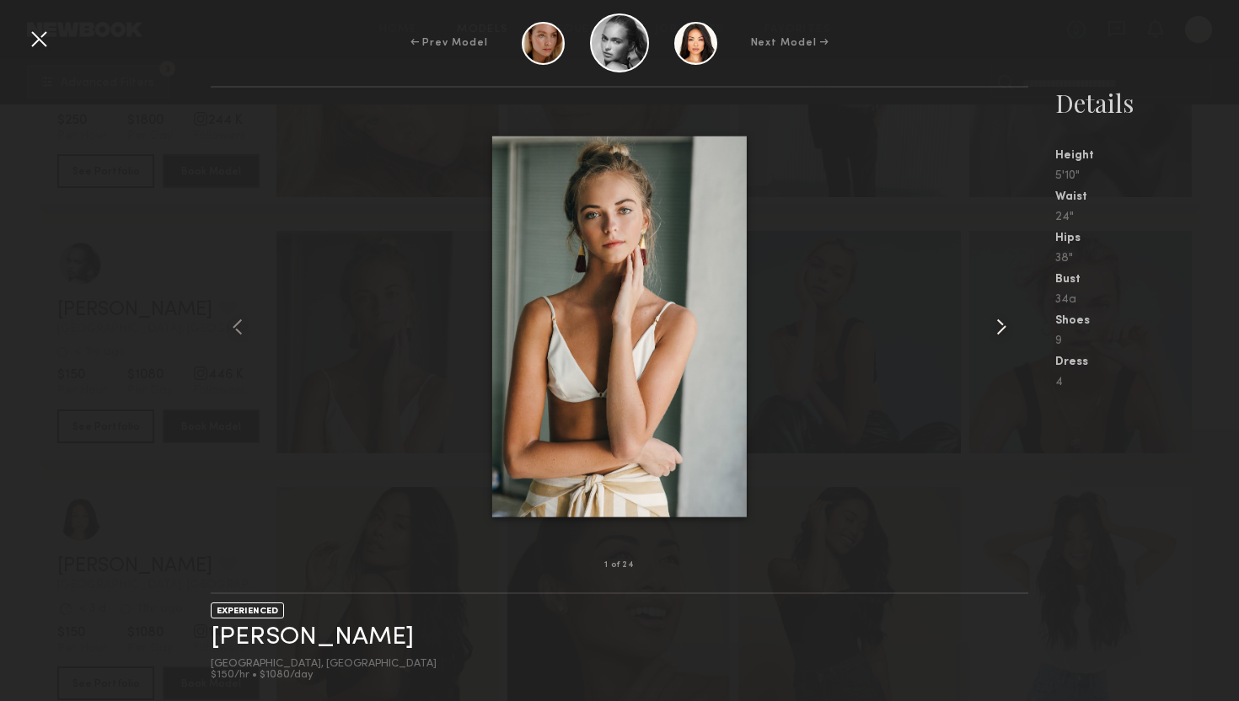
click at [998, 335] on common-icon at bounding box center [1001, 327] width 27 height 27
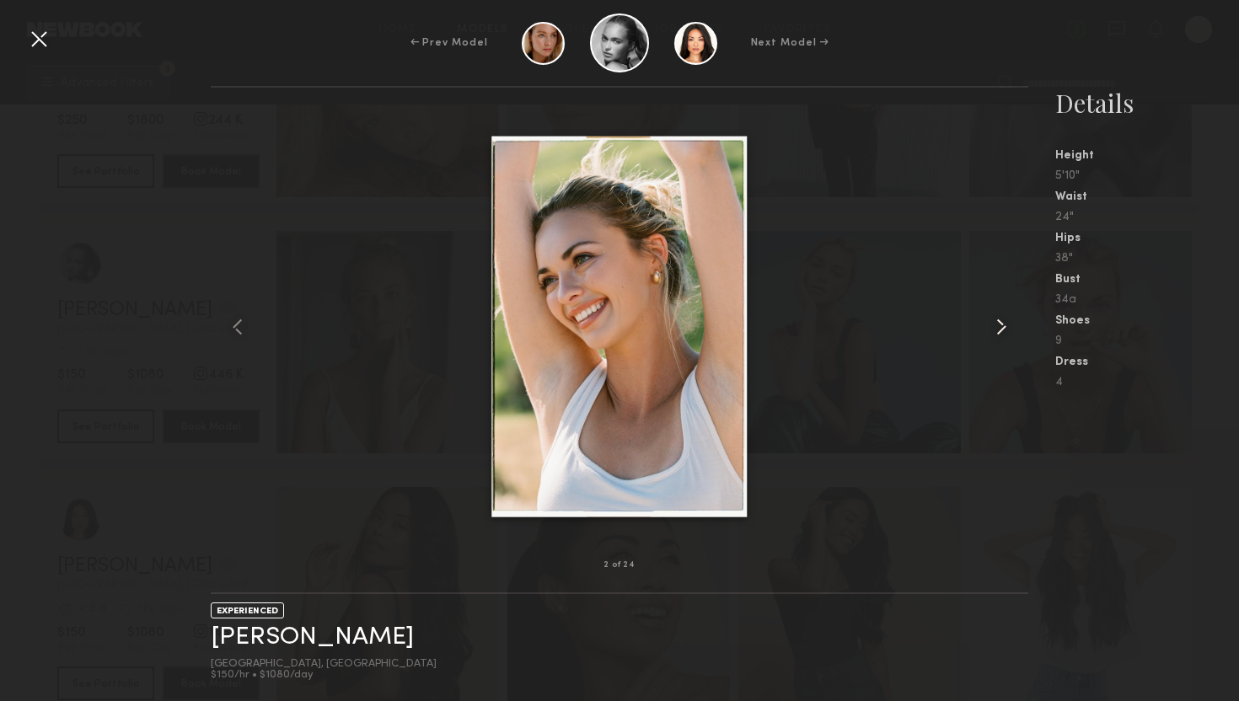
click at [998, 335] on common-icon at bounding box center [1001, 327] width 27 height 27
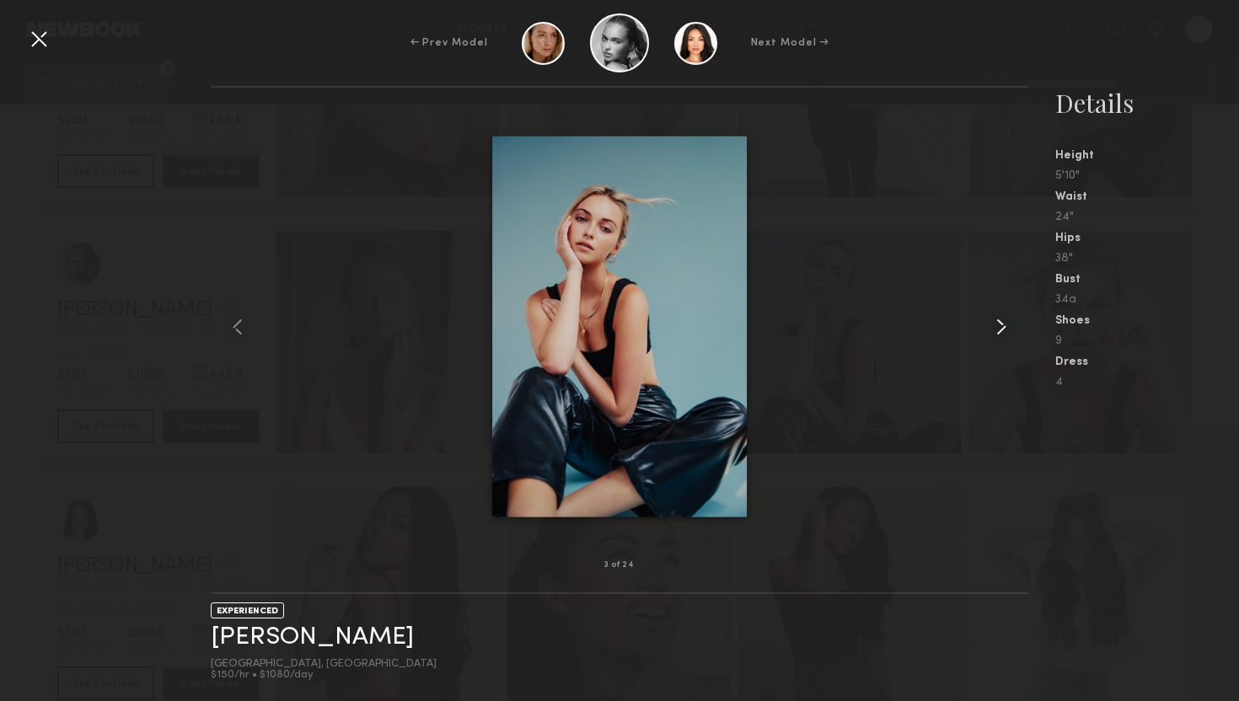
click at [998, 335] on common-icon at bounding box center [1001, 327] width 27 height 27
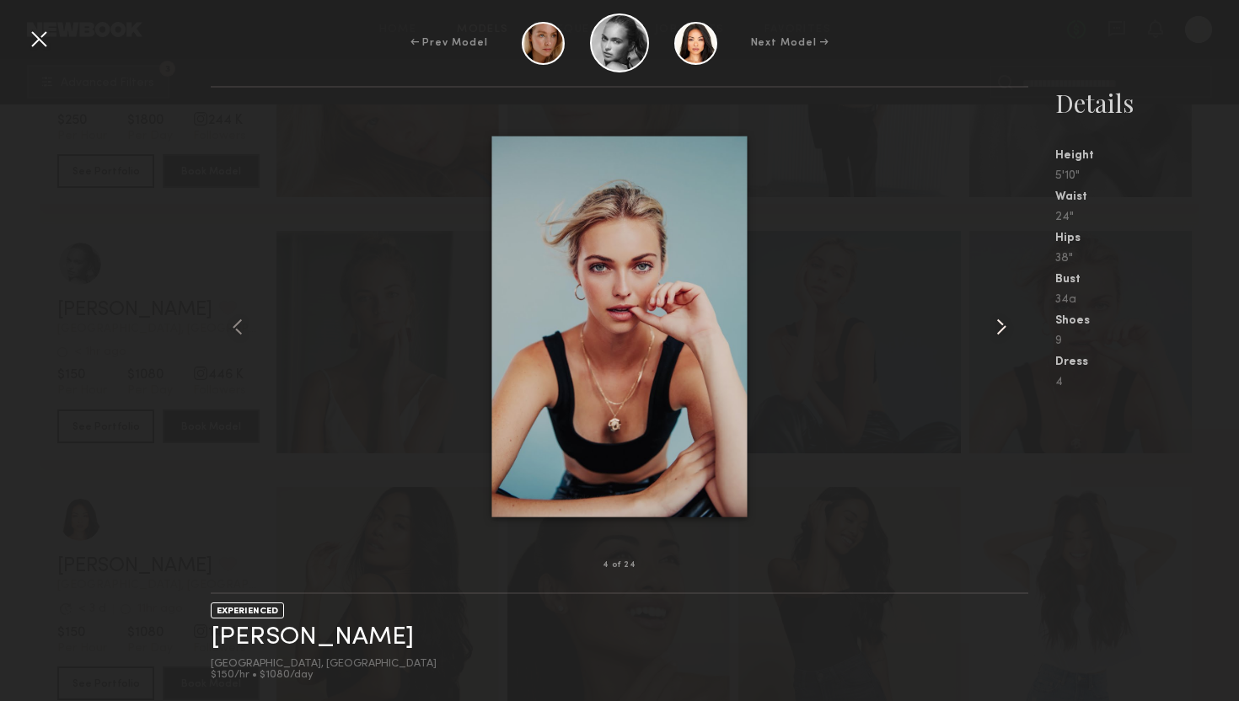
click at [998, 335] on common-icon at bounding box center [1001, 327] width 27 height 27
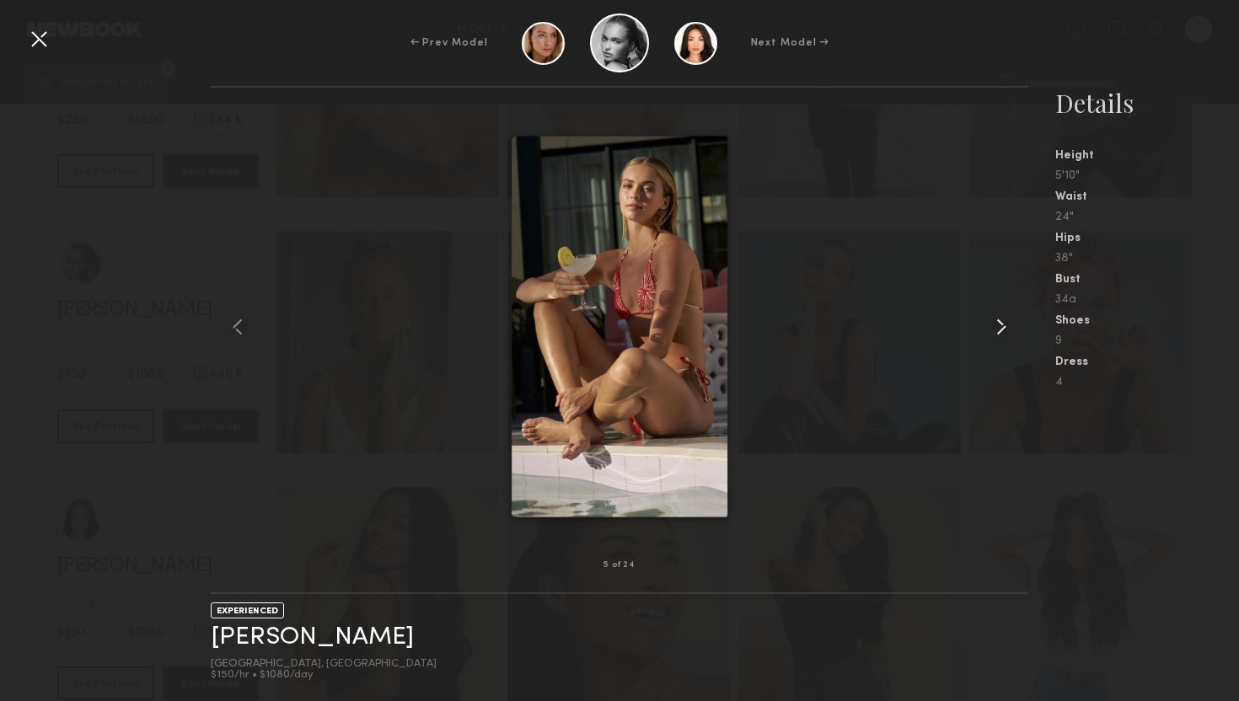
click at [998, 334] on common-icon at bounding box center [1001, 327] width 27 height 27
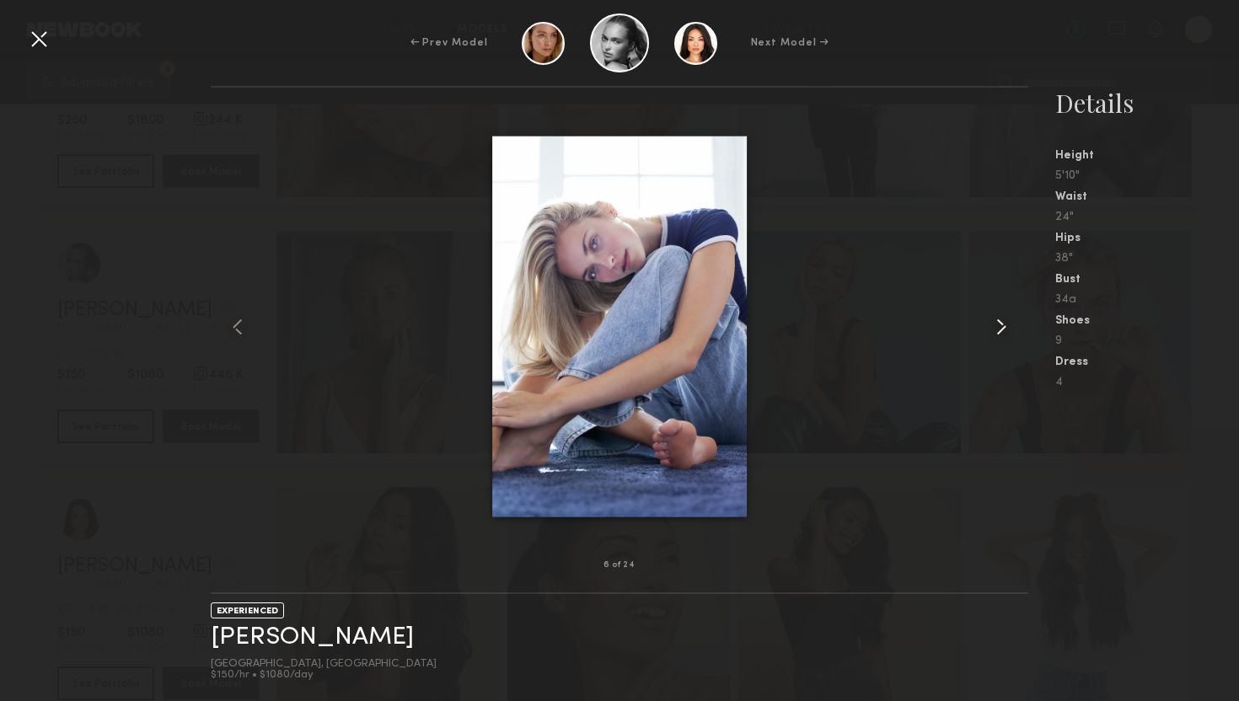
click at [998, 334] on common-icon at bounding box center [1001, 327] width 27 height 27
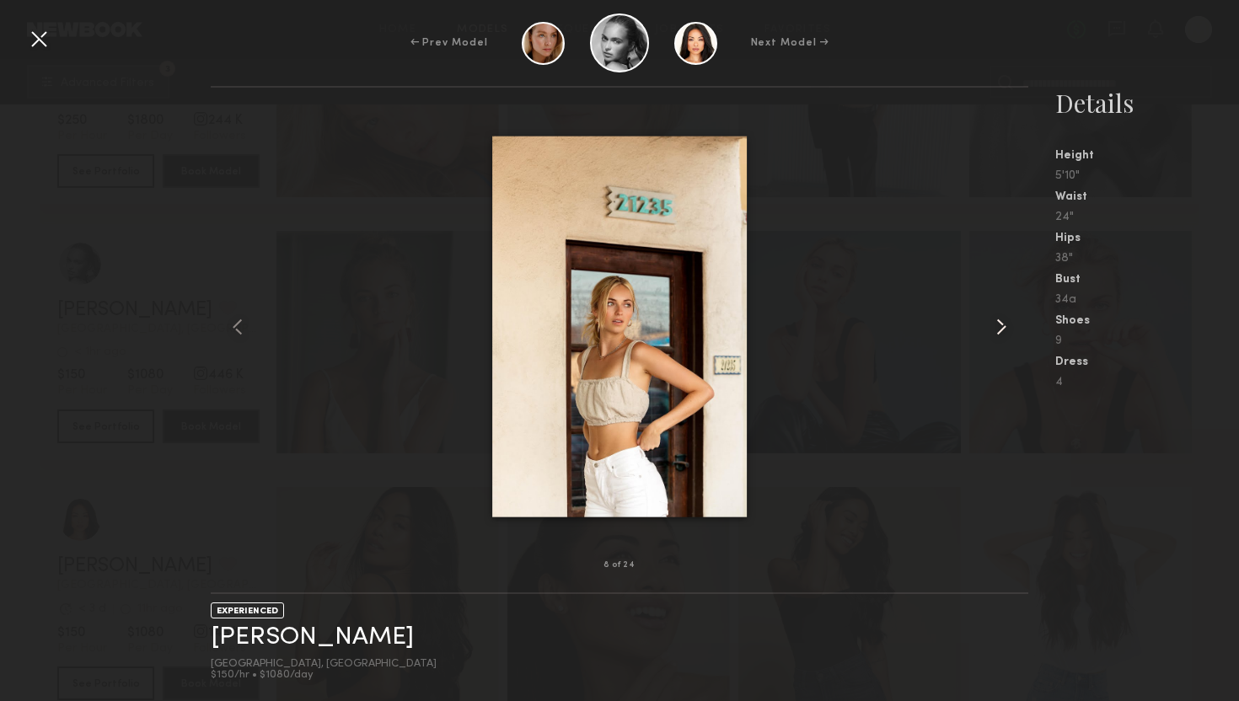
click at [998, 334] on common-icon at bounding box center [1001, 327] width 27 height 27
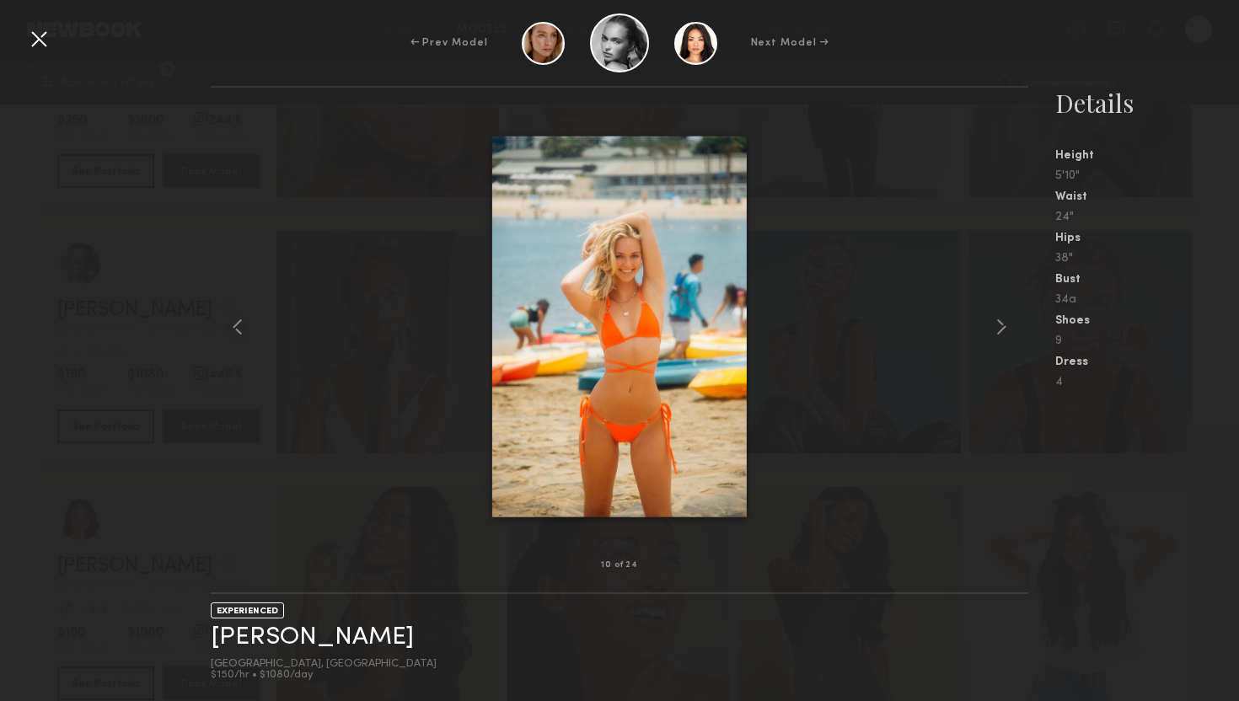
click at [1145, 479] on nb-gallery-model-stats "Details Height 5'10" Waist 24" Hips 38" Bust 34a Shoes 9 Dress 4" at bounding box center [1134, 393] width 211 height 615
click at [1003, 329] on common-icon at bounding box center [1001, 327] width 27 height 27
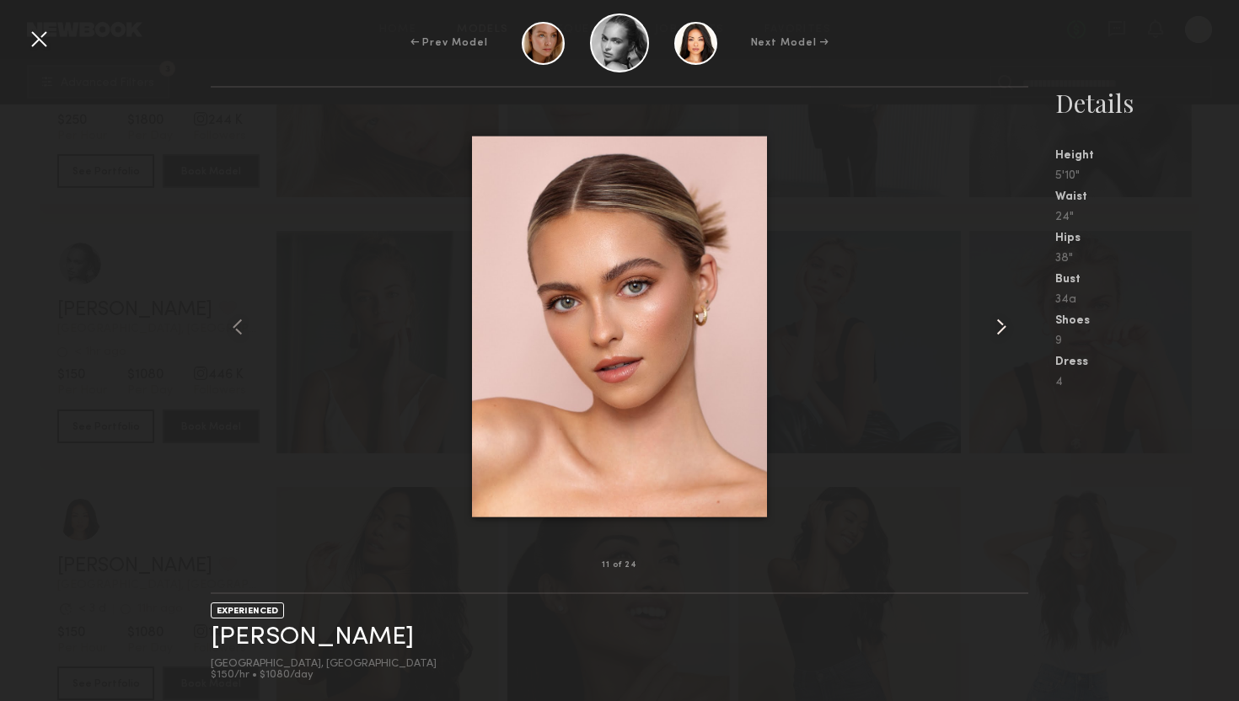
click at [1002, 330] on common-icon at bounding box center [1001, 327] width 27 height 27
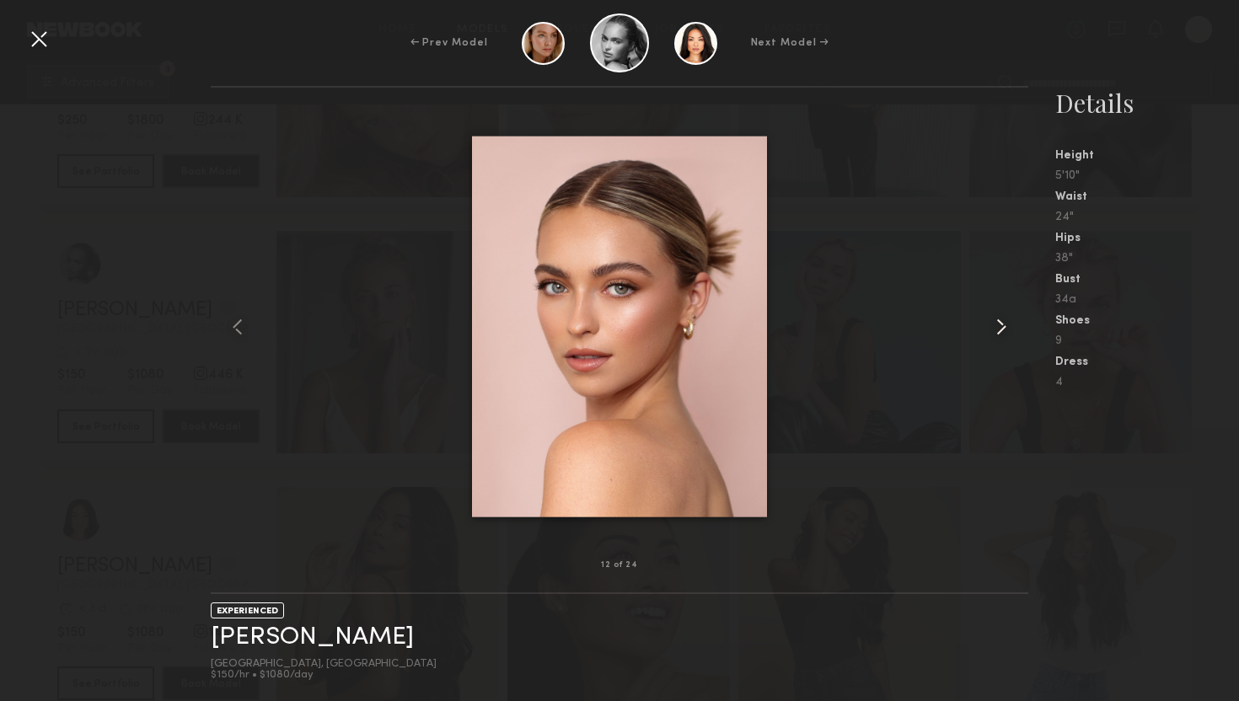
click at [1002, 330] on common-icon at bounding box center [1001, 327] width 27 height 27
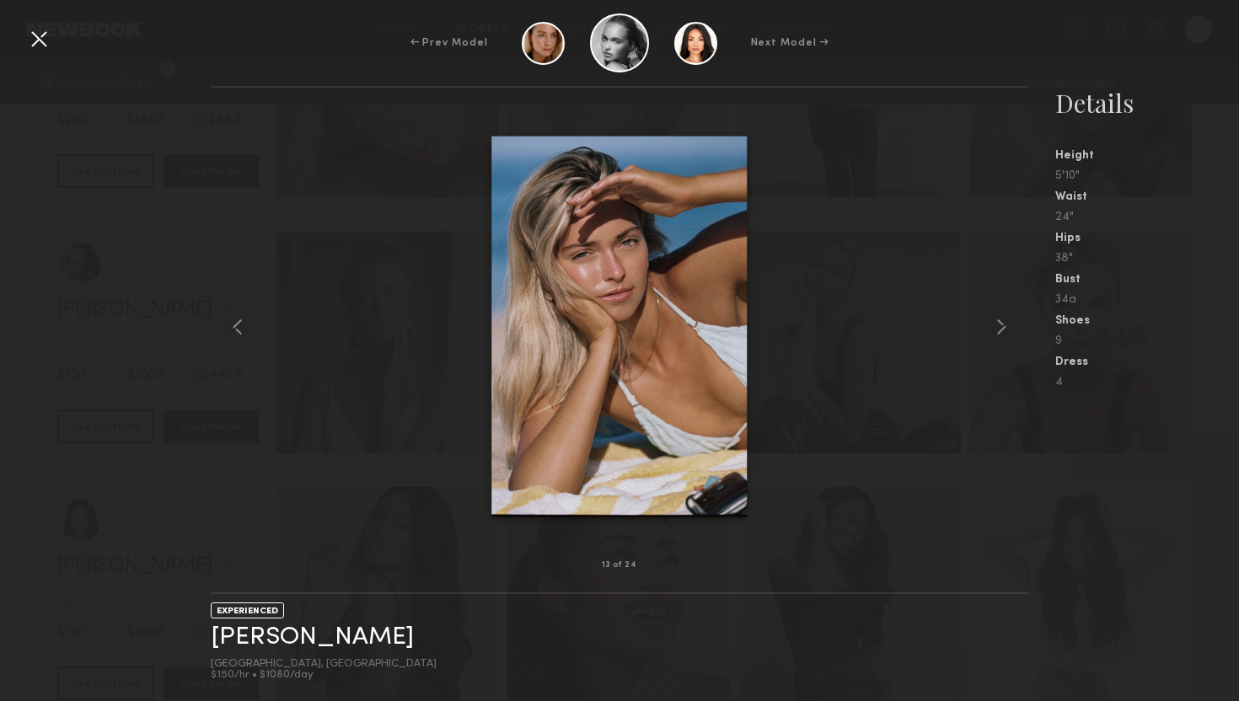
click at [39, 47] on div at bounding box center [38, 38] width 27 height 27
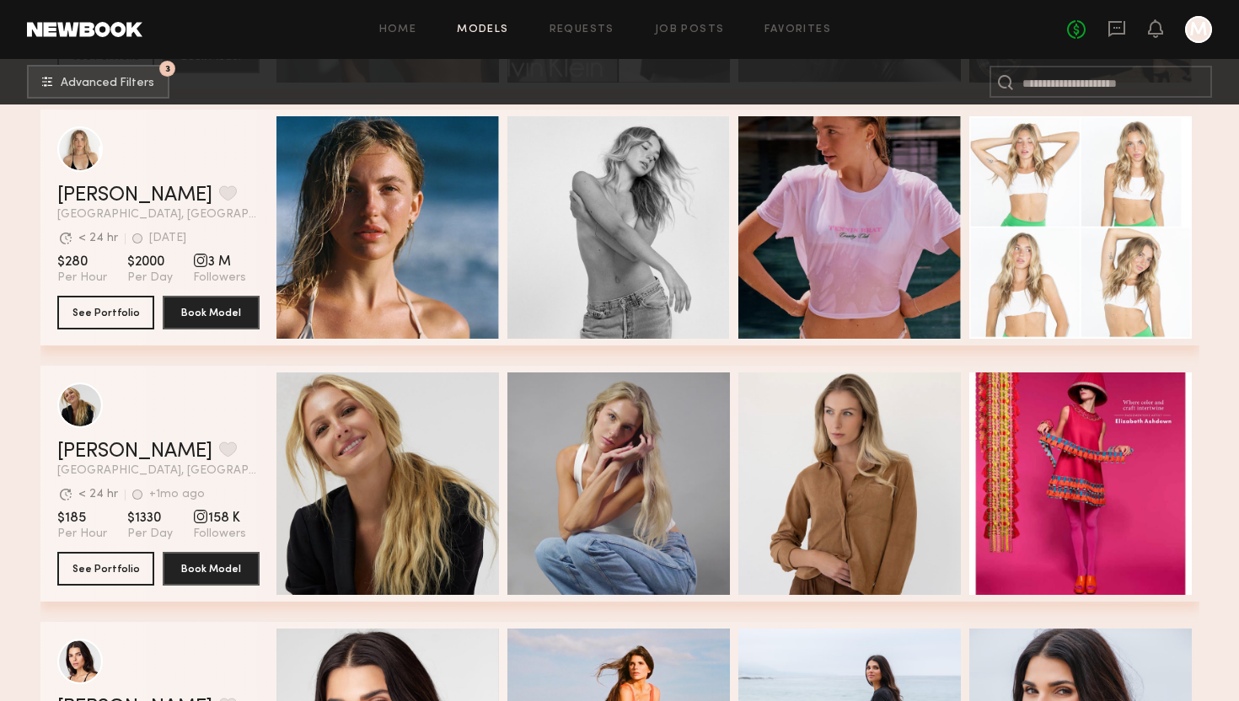
scroll to position [3106, 0]
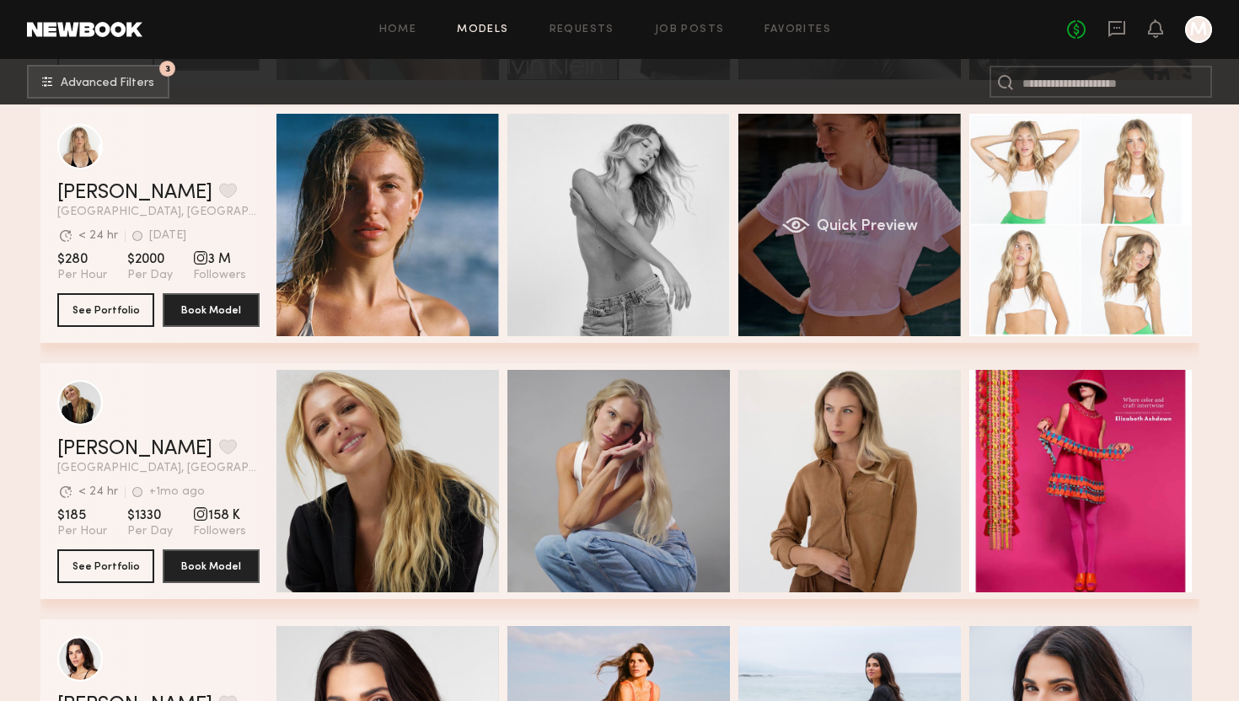
click at [891, 238] on div "Quick Preview" at bounding box center [850, 225] width 223 height 223
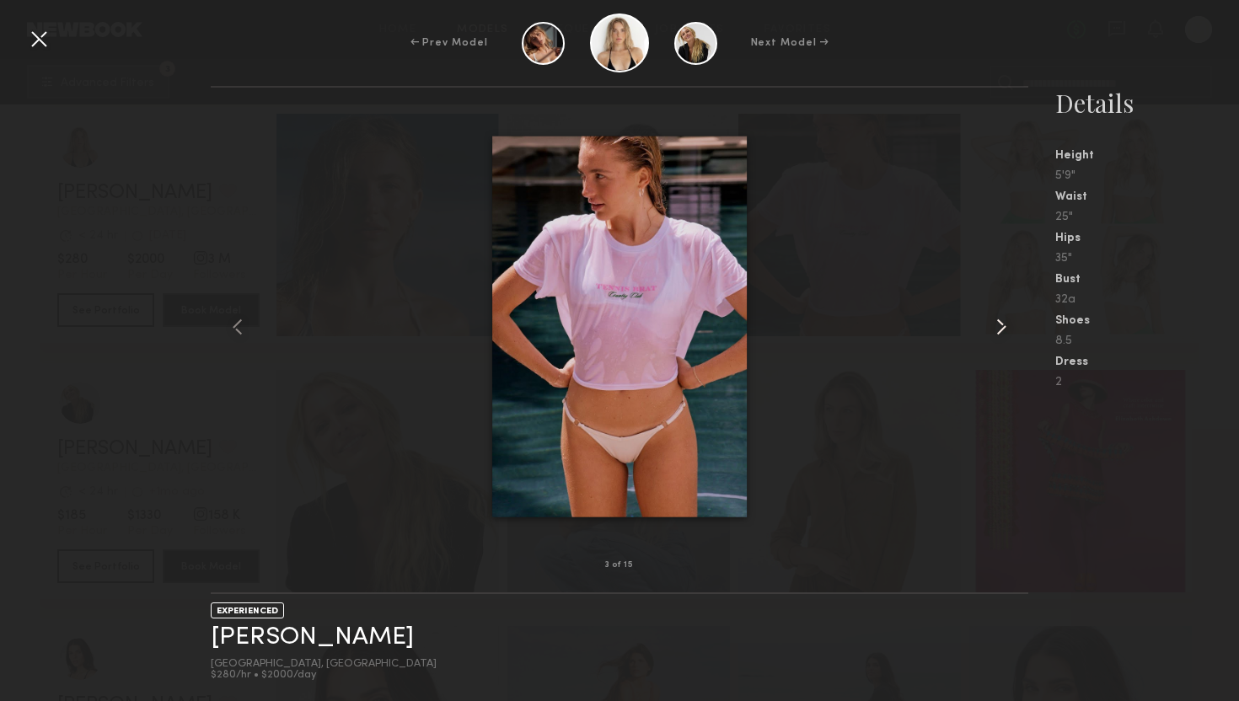
click at [997, 328] on common-icon at bounding box center [1001, 327] width 27 height 27
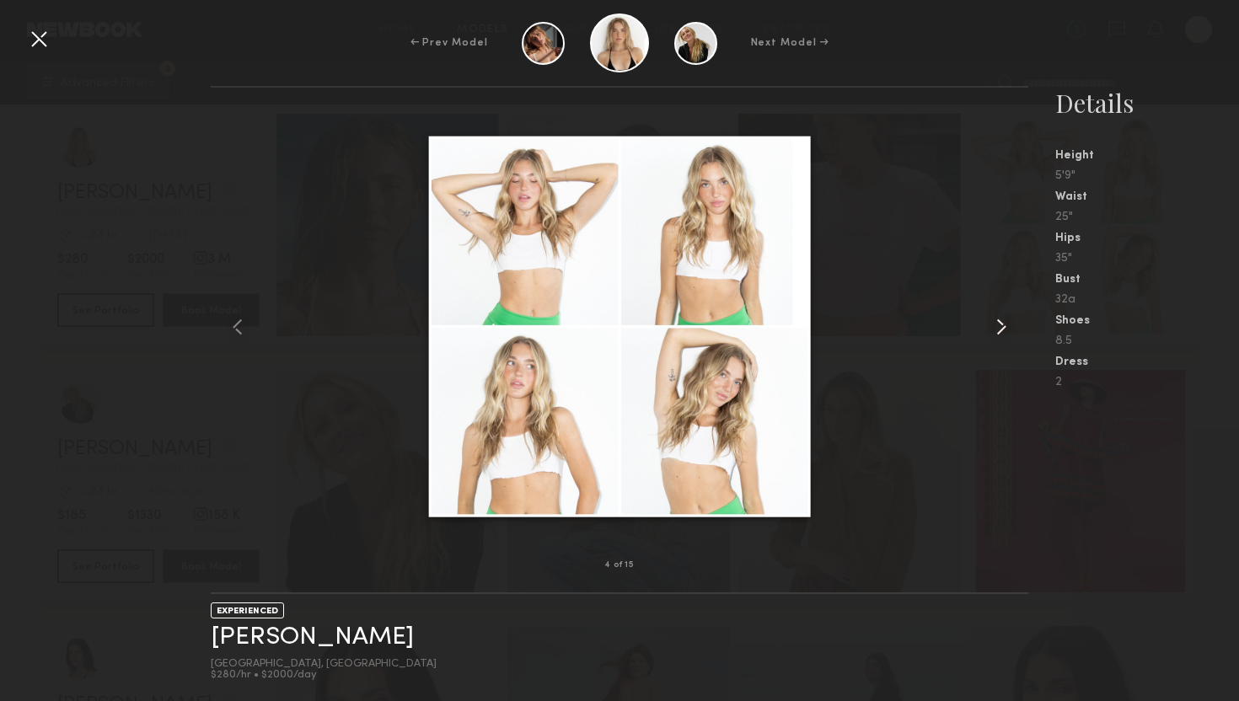
click at [1000, 328] on common-icon at bounding box center [1001, 327] width 27 height 27
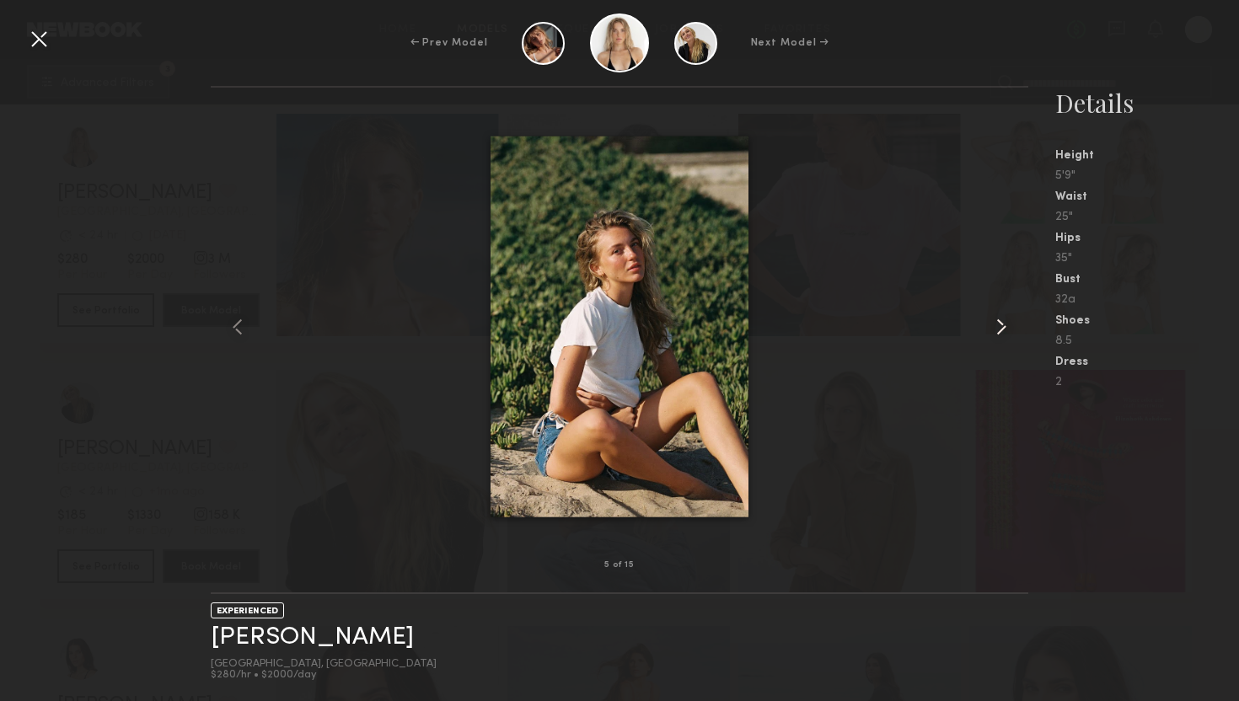
click at [1000, 328] on common-icon at bounding box center [1001, 327] width 27 height 27
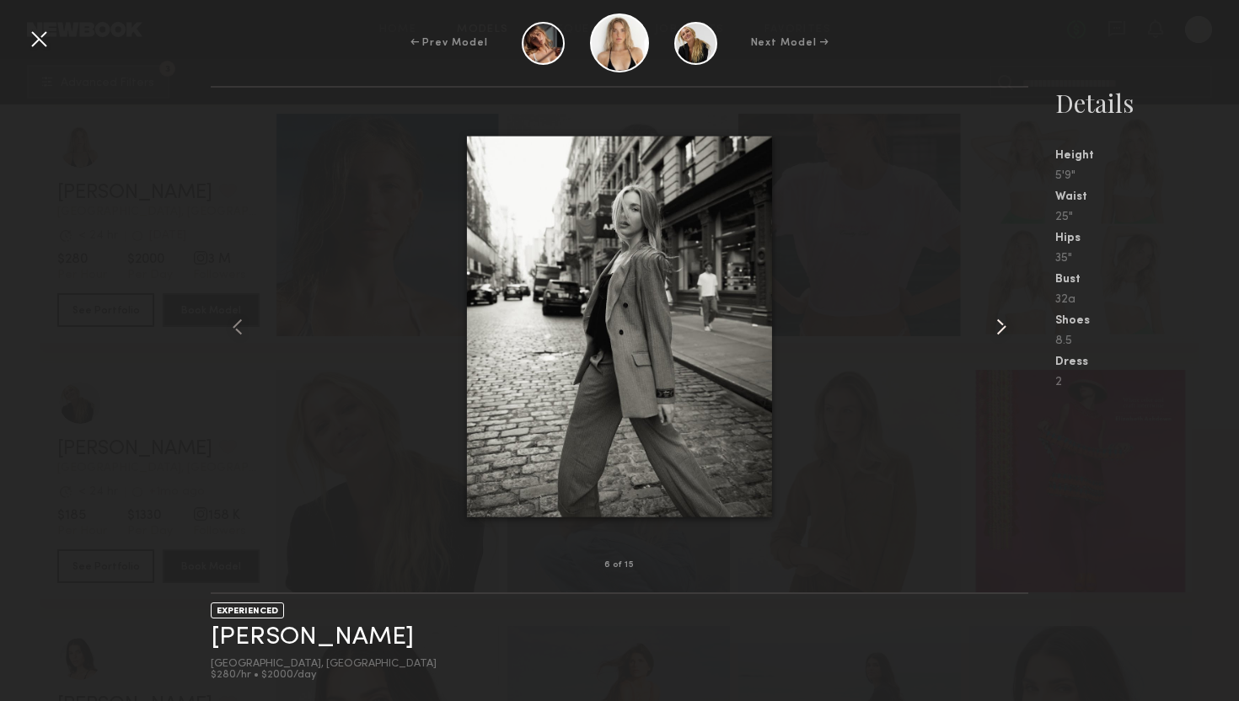
click at [1000, 328] on common-icon at bounding box center [1001, 327] width 27 height 27
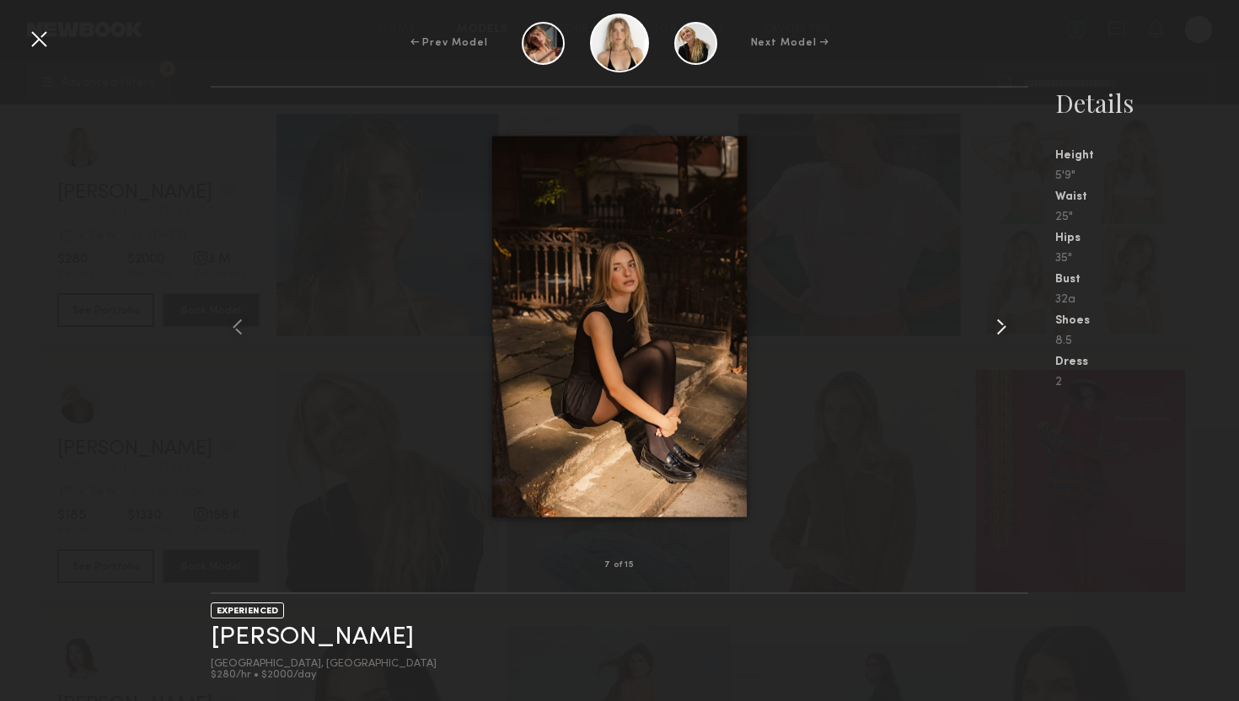
click at [1000, 328] on common-icon at bounding box center [1001, 327] width 27 height 27
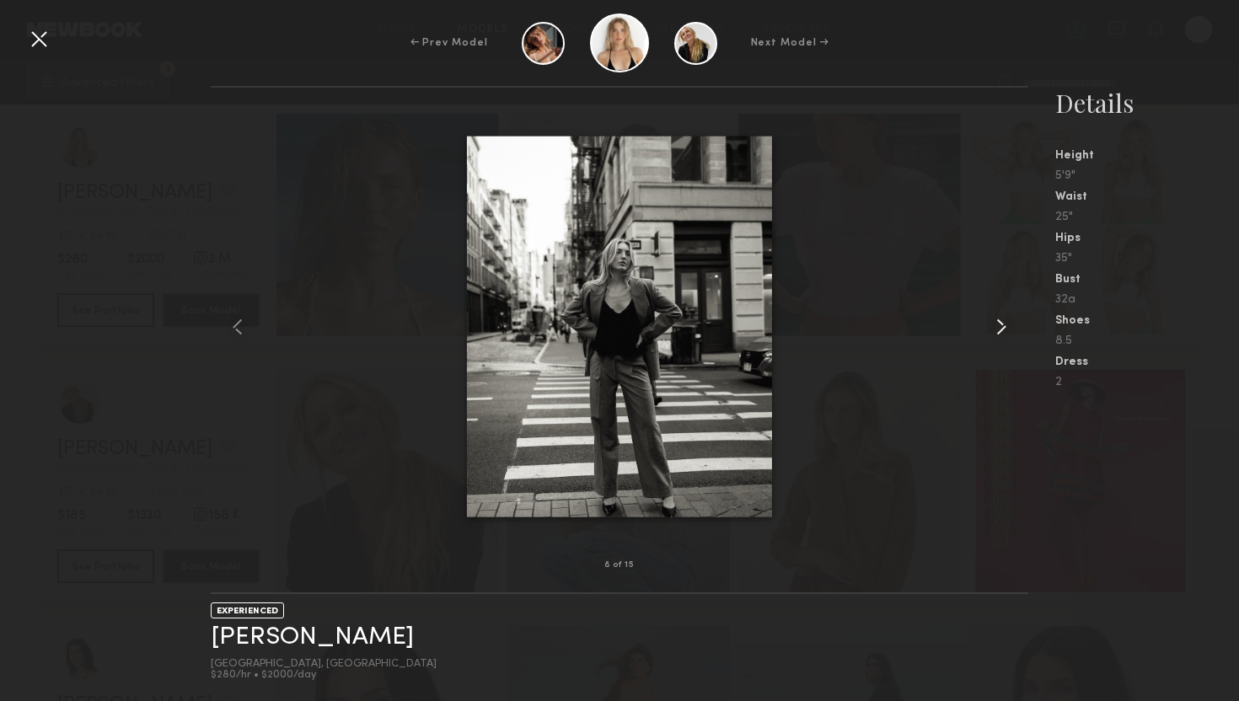
click at [1000, 328] on common-icon at bounding box center [1001, 327] width 27 height 27
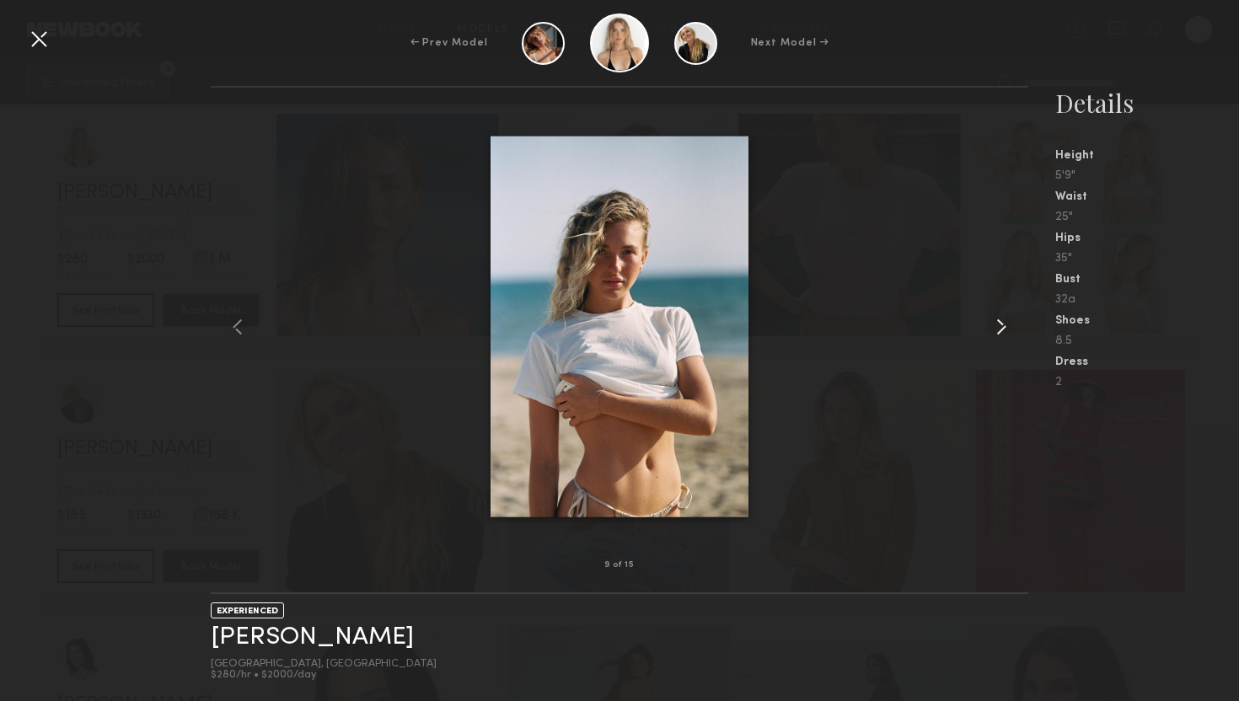
click at [1000, 328] on common-icon at bounding box center [1001, 327] width 27 height 27
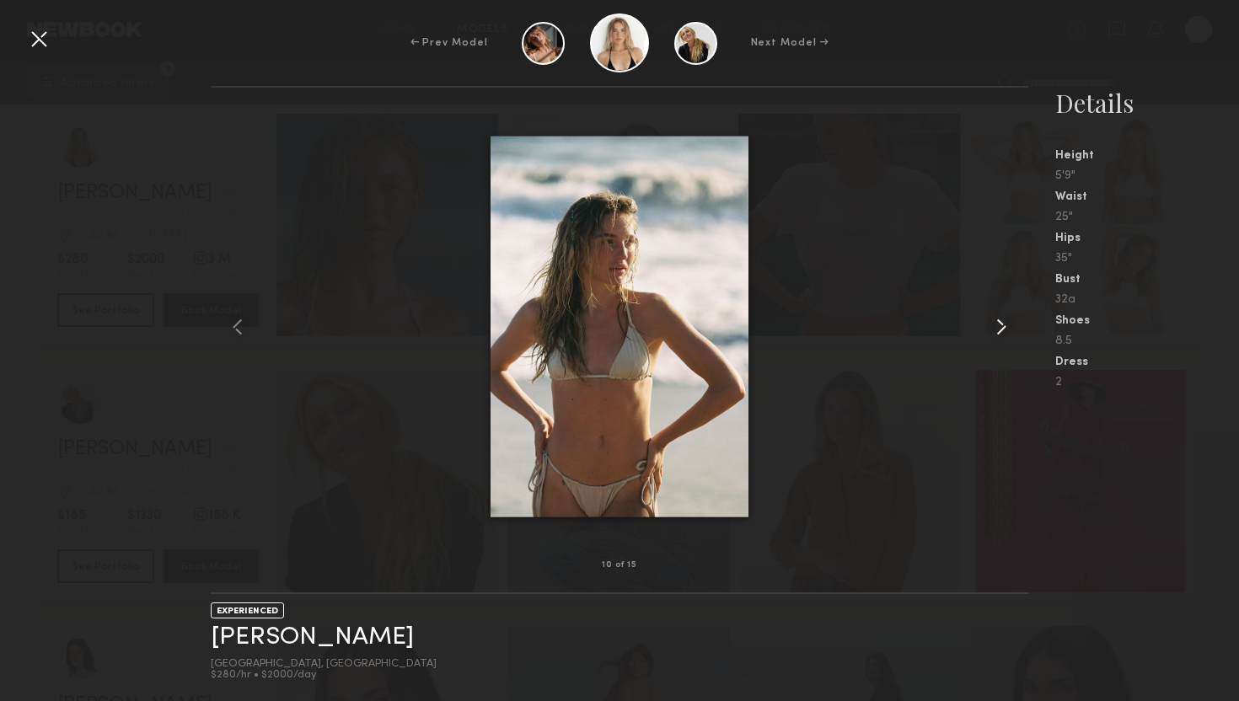
click at [1000, 328] on common-icon at bounding box center [1001, 327] width 27 height 27
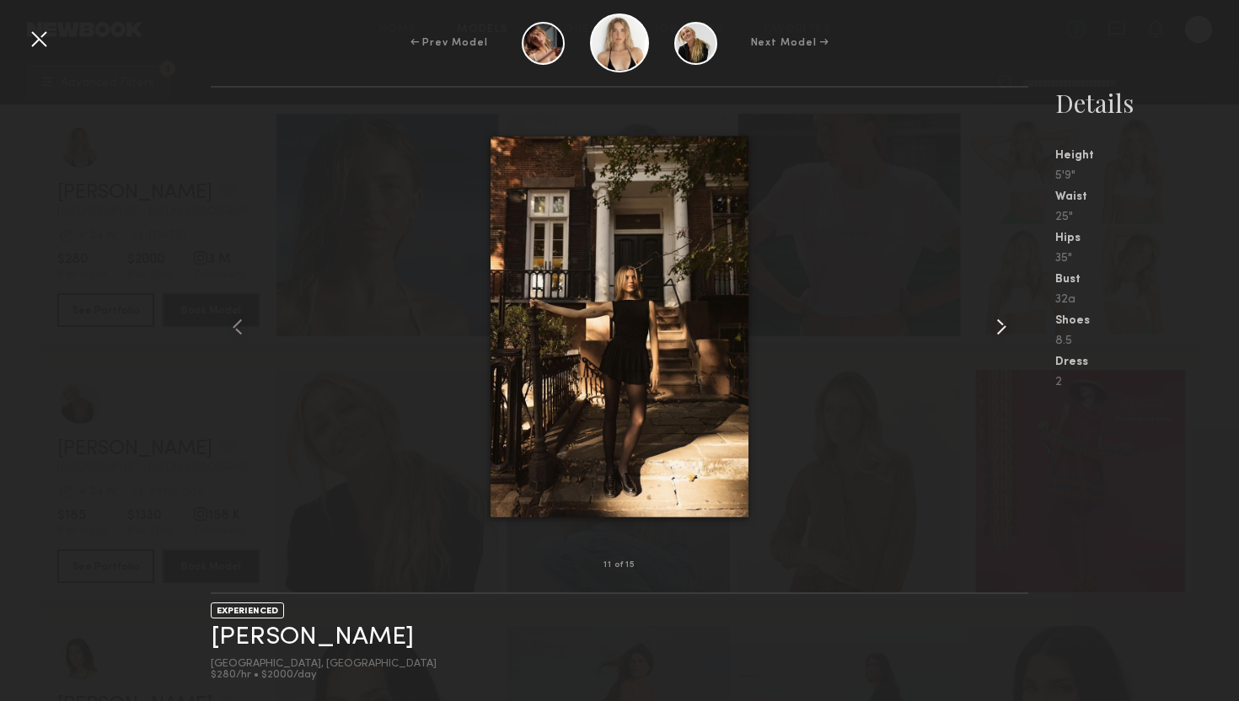
click at [1000, 328] on common-icon at bounding box center [1001, 327] width 27 height 27
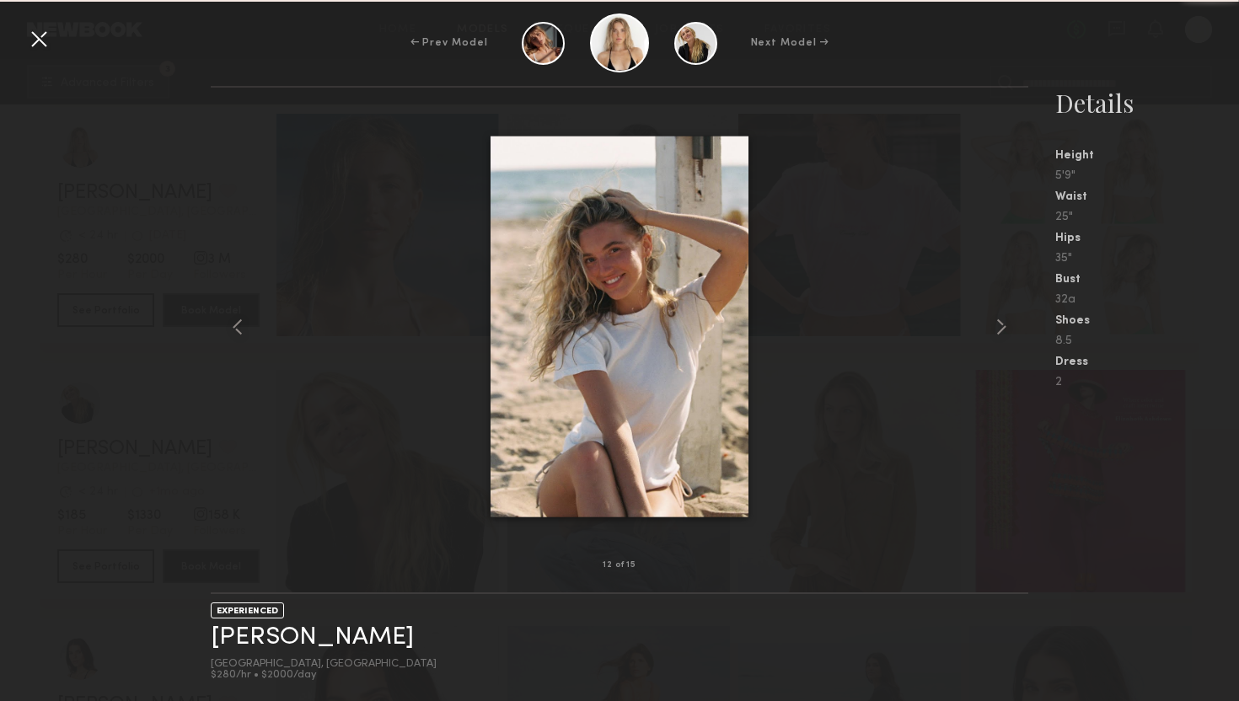
click at [1196, 500] on nb-gallery-model-stats "Details Height 5'9" Waist 25" Hips 35" Bust 32a Shoes 8.5 Dress 2" at bounding box center [1134, 393] width 211 height 615
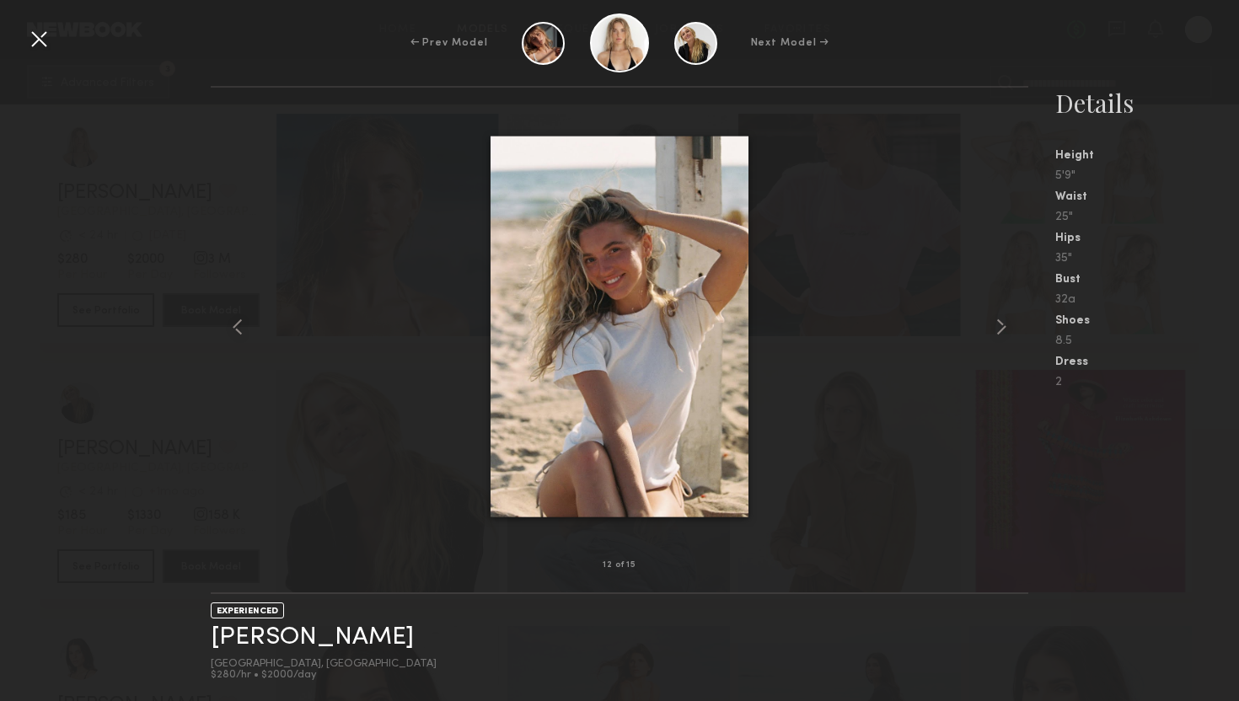
click at [40, 37] on div at bounding box center [38, 38] width 27 height 27
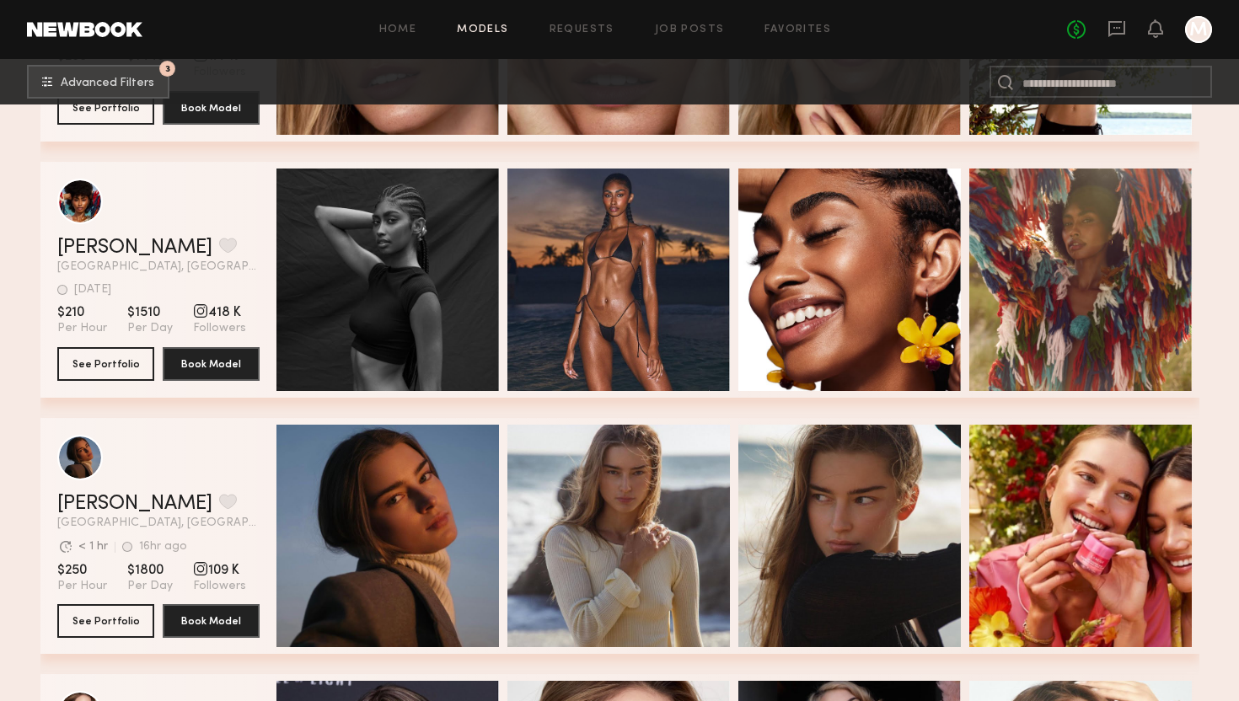
scroll to position [7895, 0]
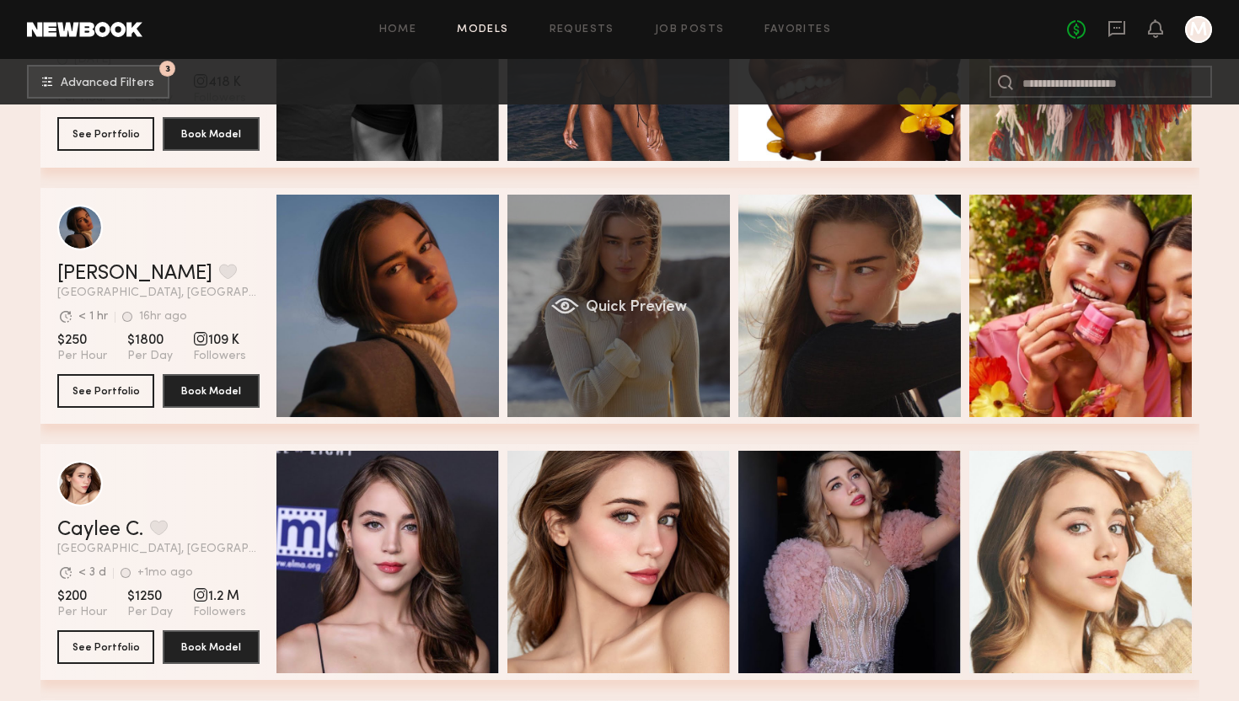
click at [671, 324] on div "Quick Preview" at bounding box center [619, 306] width 223 height 223
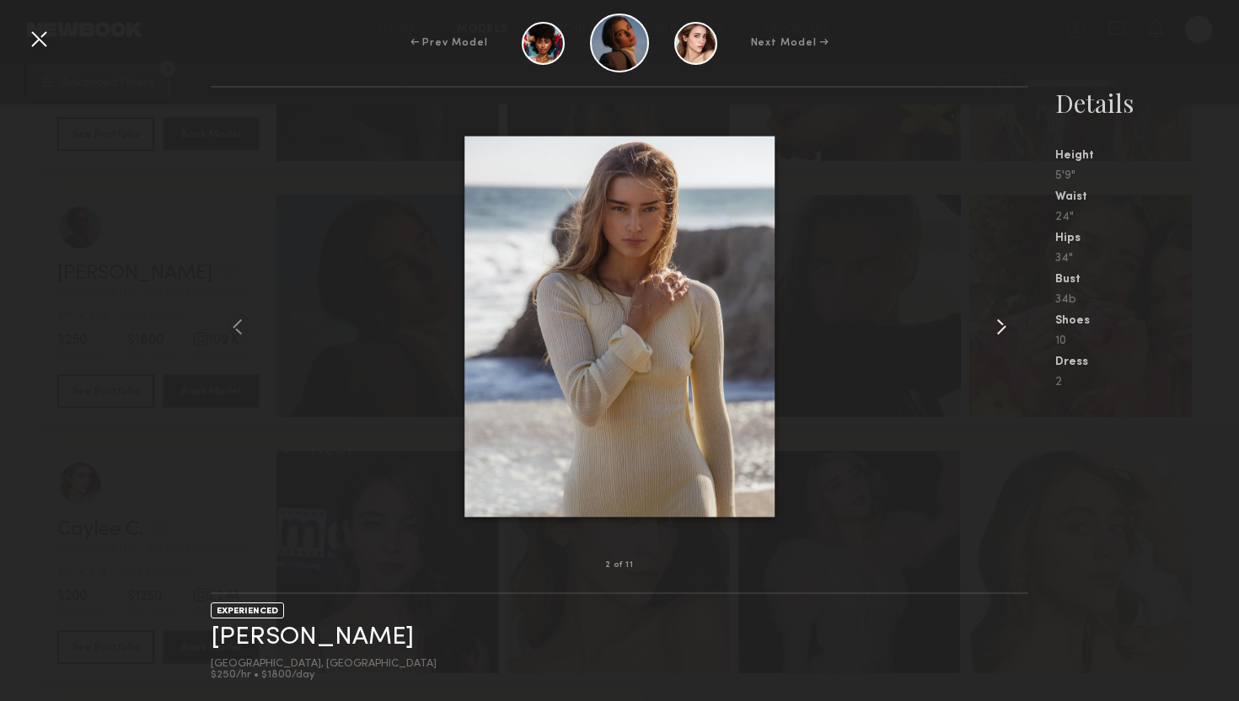
click at [1009, 320] on common-icon at bounding box center [1001, 327] width 27 height 27
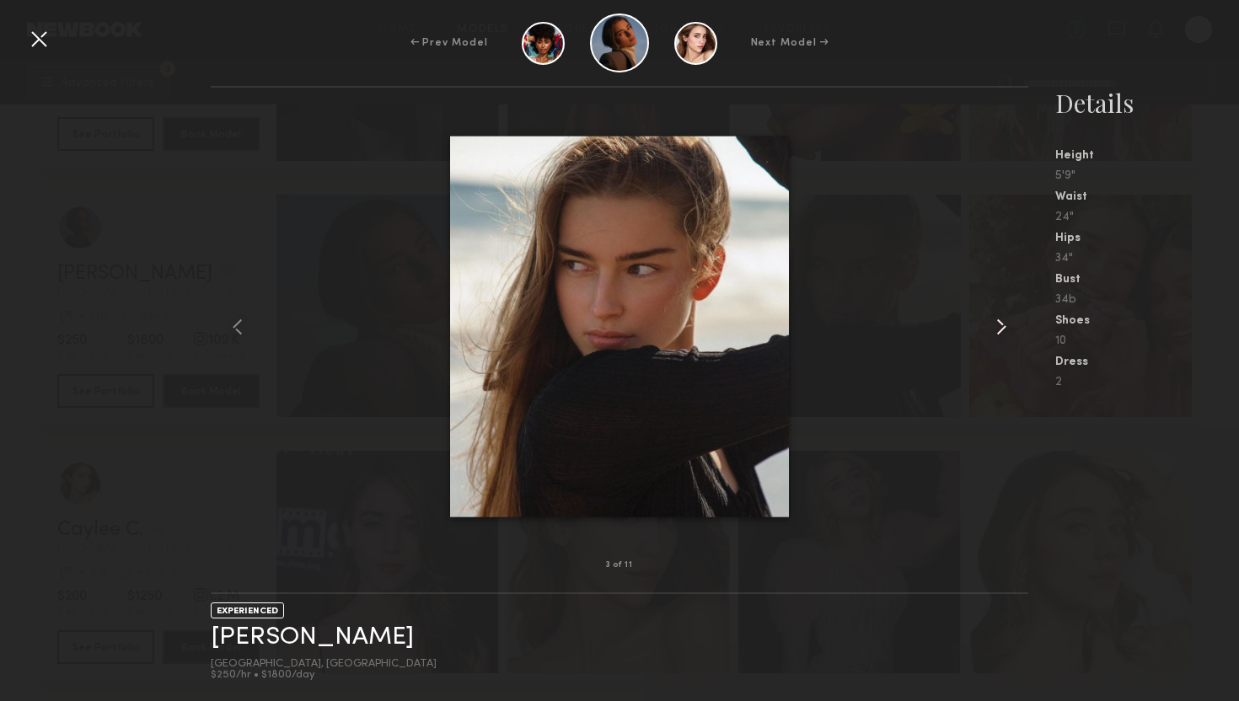
click at [1008, 320] on common-icon at bounding box center [1001, 327] width 27 height 27
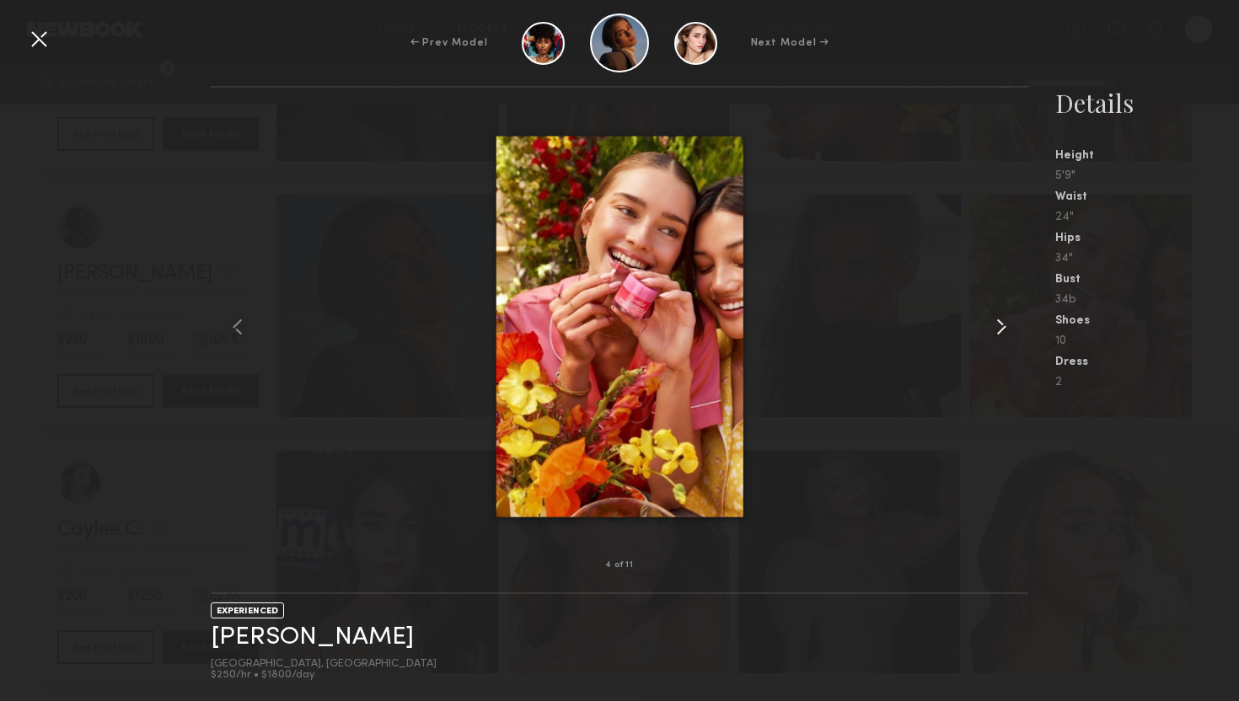
click at [1008, 320] on common-icon at bounding box center [1001, 327] width 27 height 27
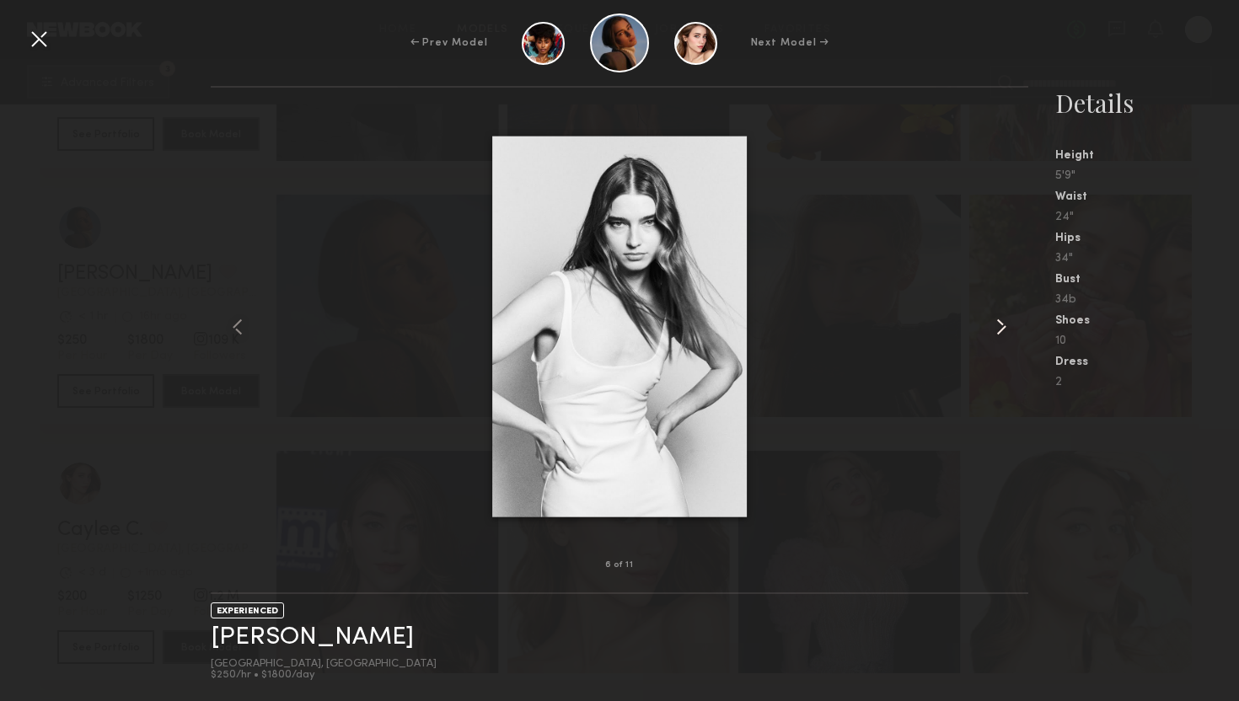
click at [1008, 320] on common-icon at bounding box center [1001, 327] width 27 height 27
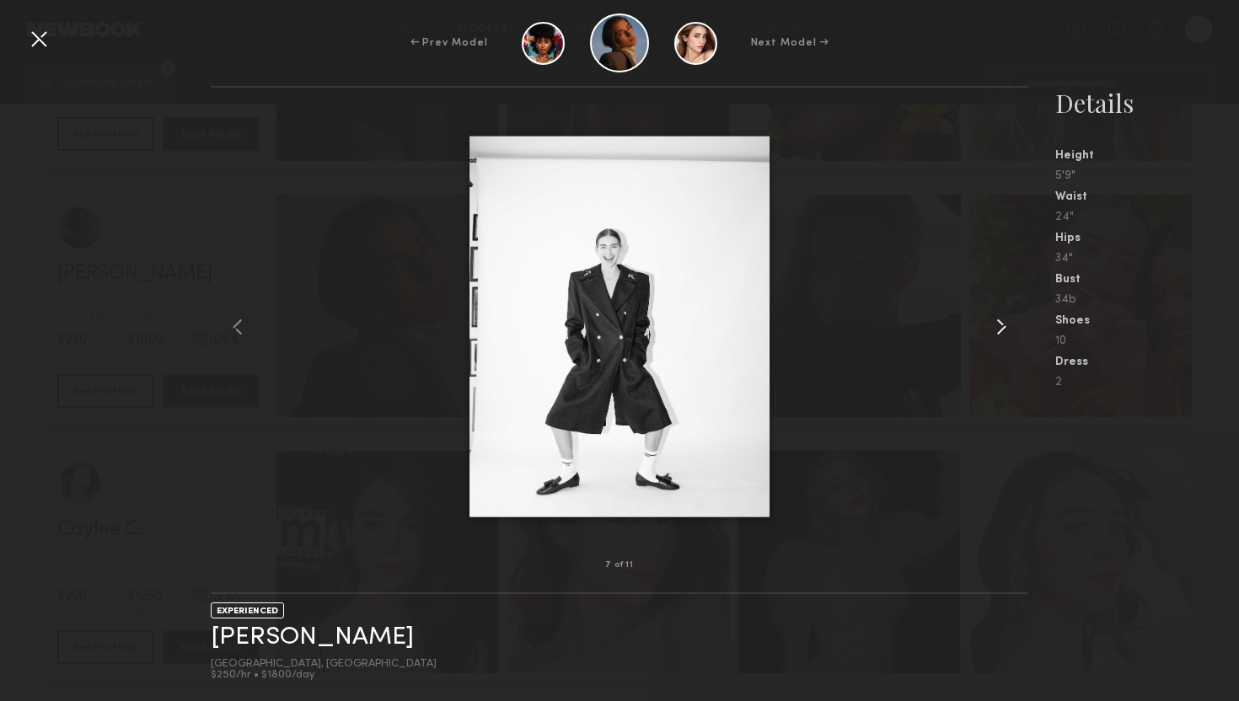
click at [1008, 320] on common-icon at bounding box center [1001, 327] width 27 height 27
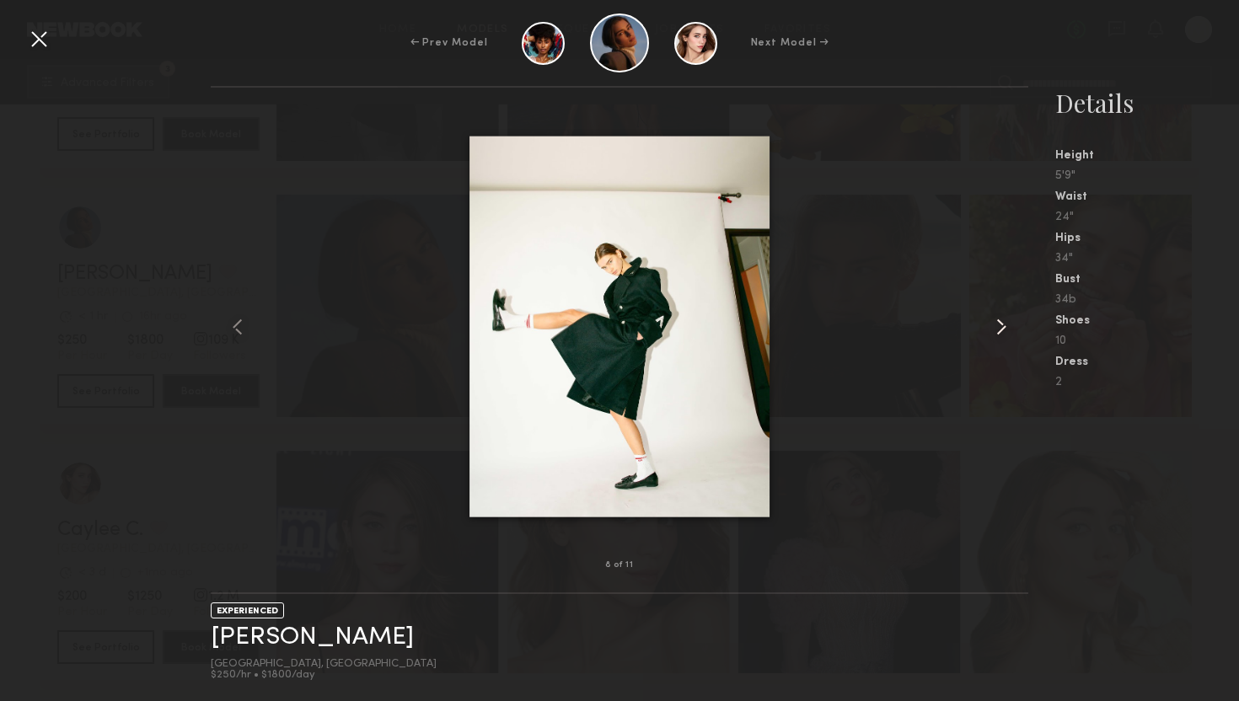
click at [1008, 320] on common-icon at bounding box center [1001, 327] width 27 height 27
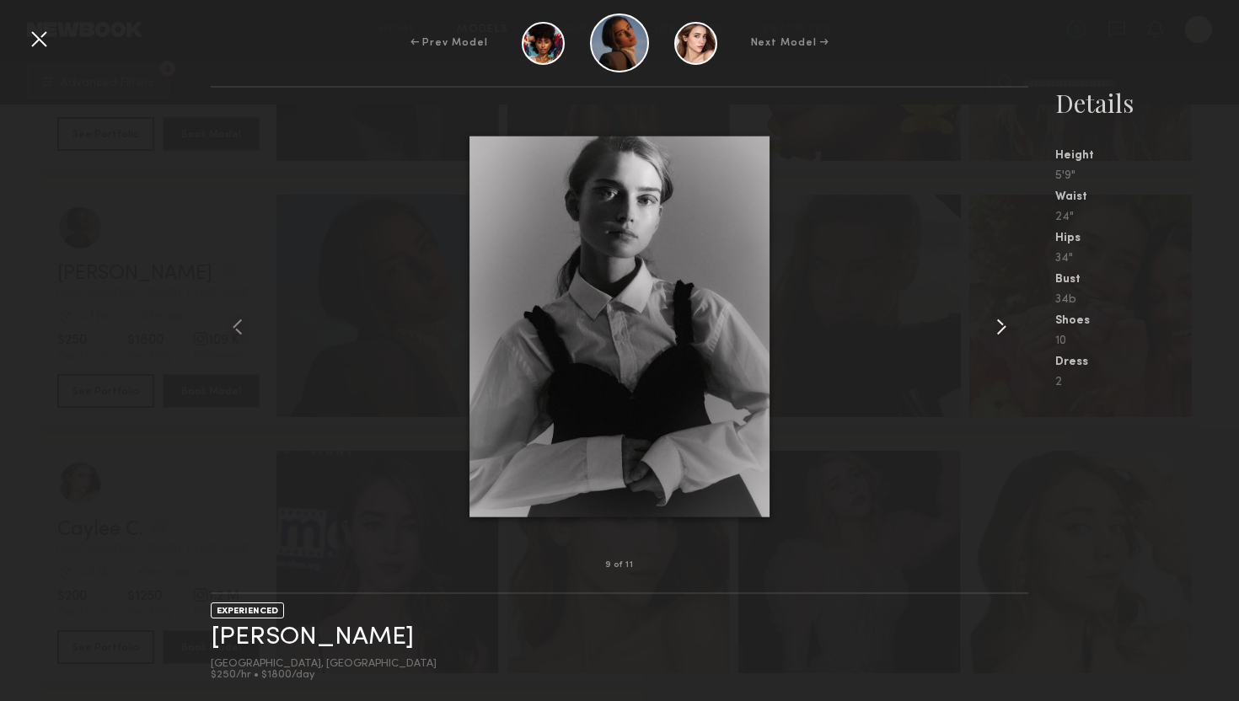
click at [1008, 320] on common-icon at bounding box center [1001, 327] width 27 height 27
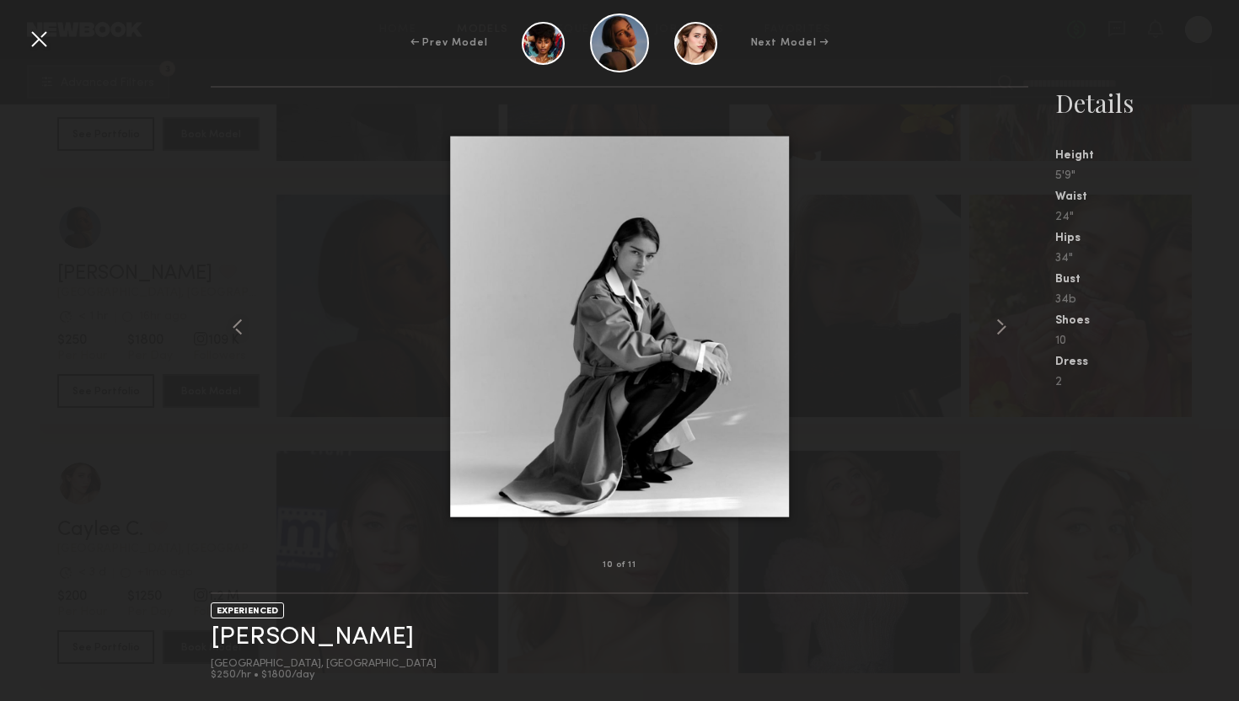
click at [48, 33] on div at bounding box center [38, 38] width 27 height 27
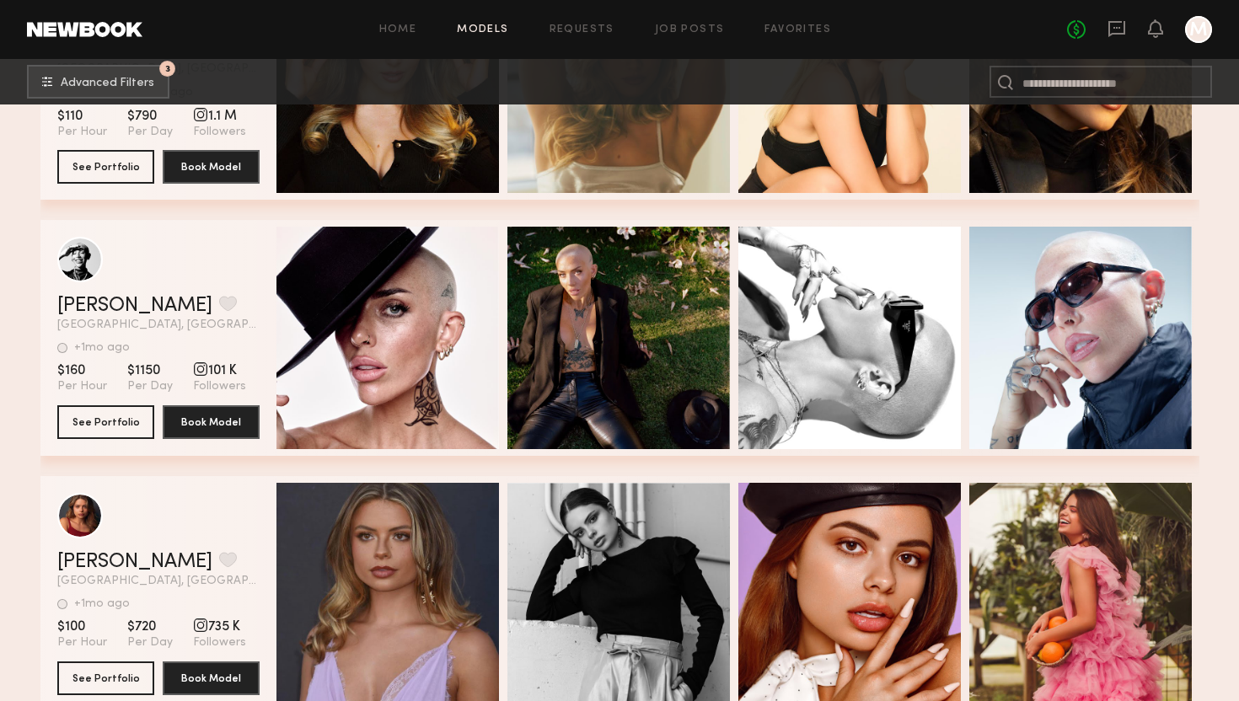
scroll to position [11861, 0]
